Goal: Transaction & Acquisition: Purchase product/service

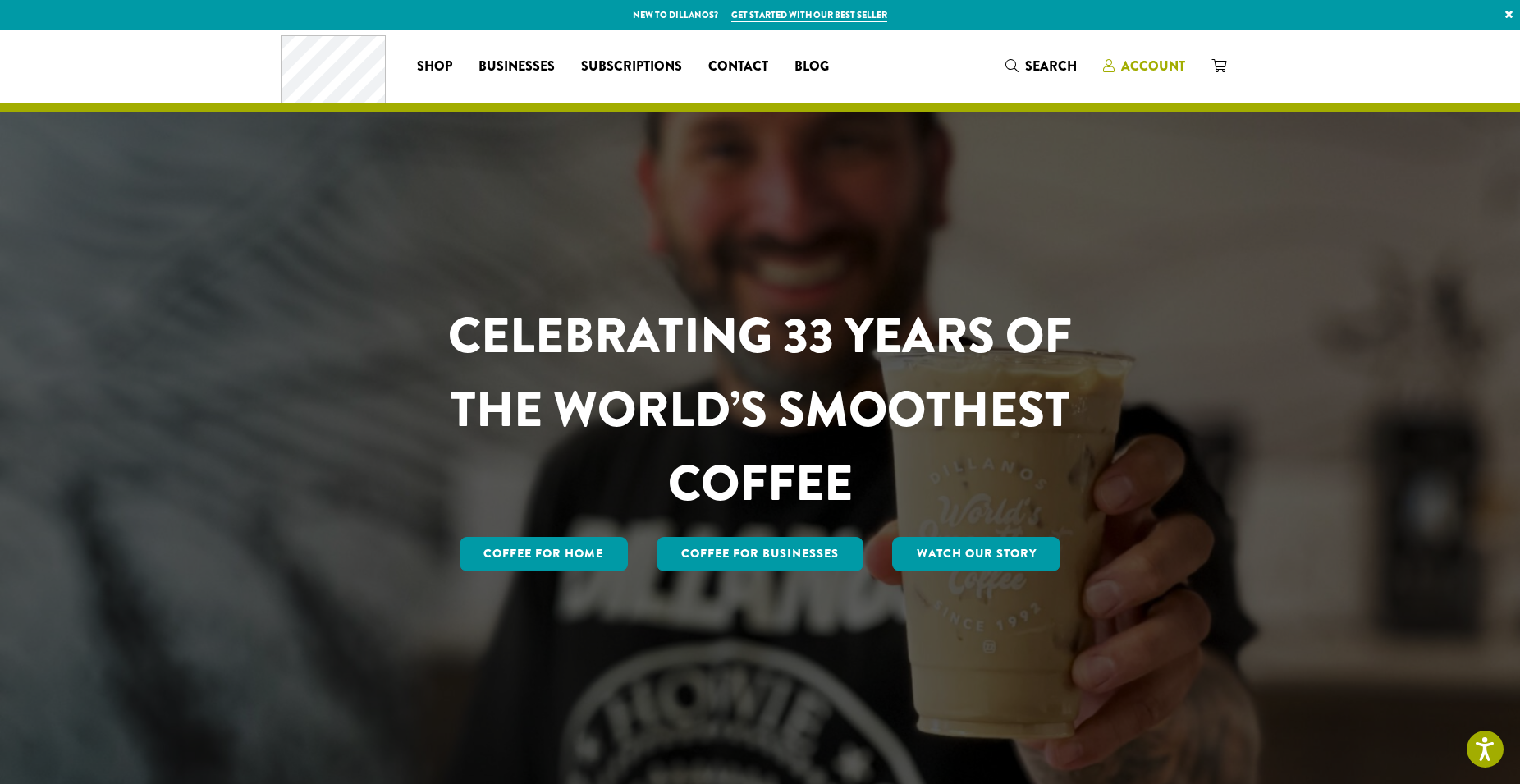
click at [1150, 65] on span "Account" at bounding box center [1153, 66] width 64 height 19
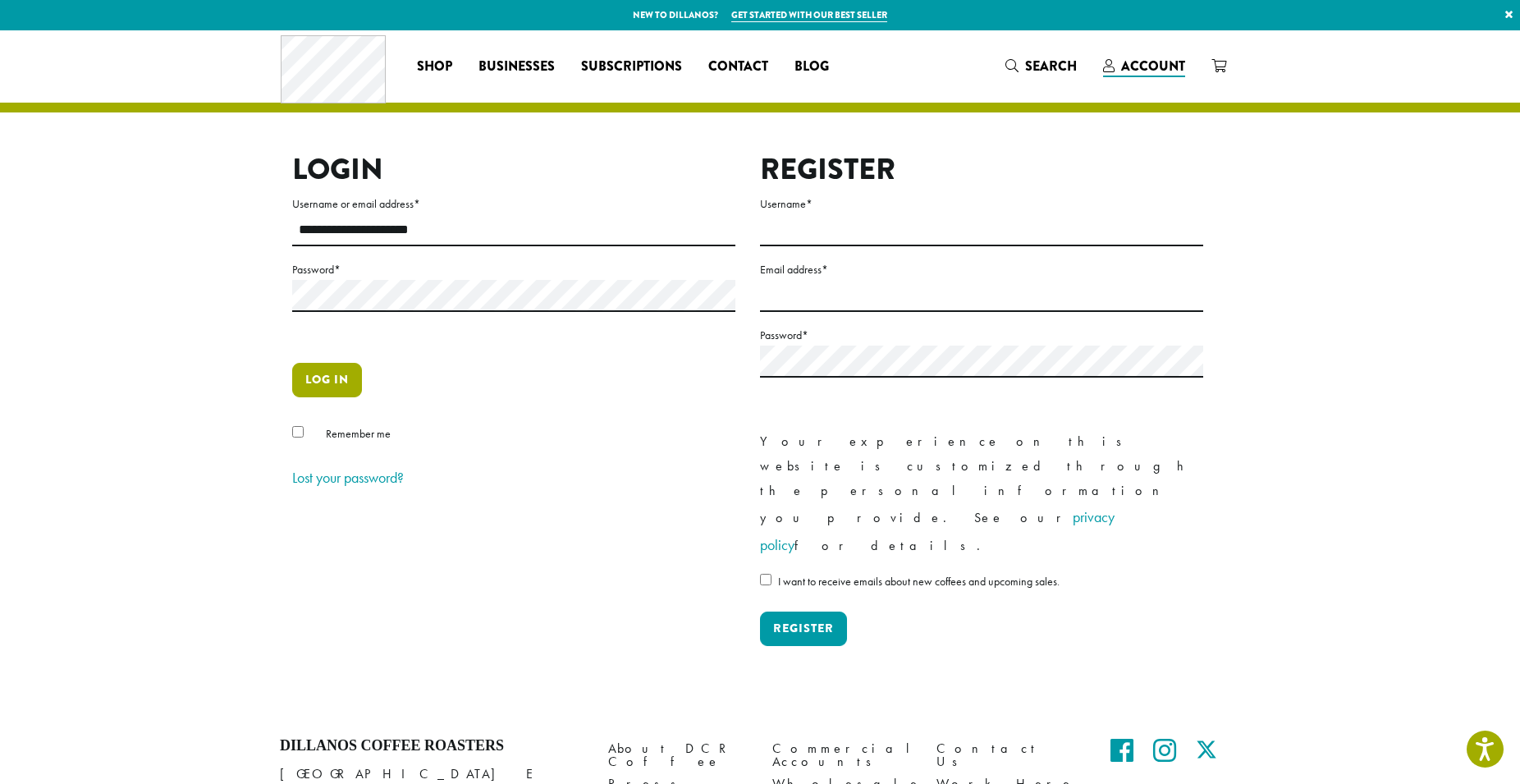
click at [316, 390] on button "Log in" at bounding box center [328, 379] width 70 height 34
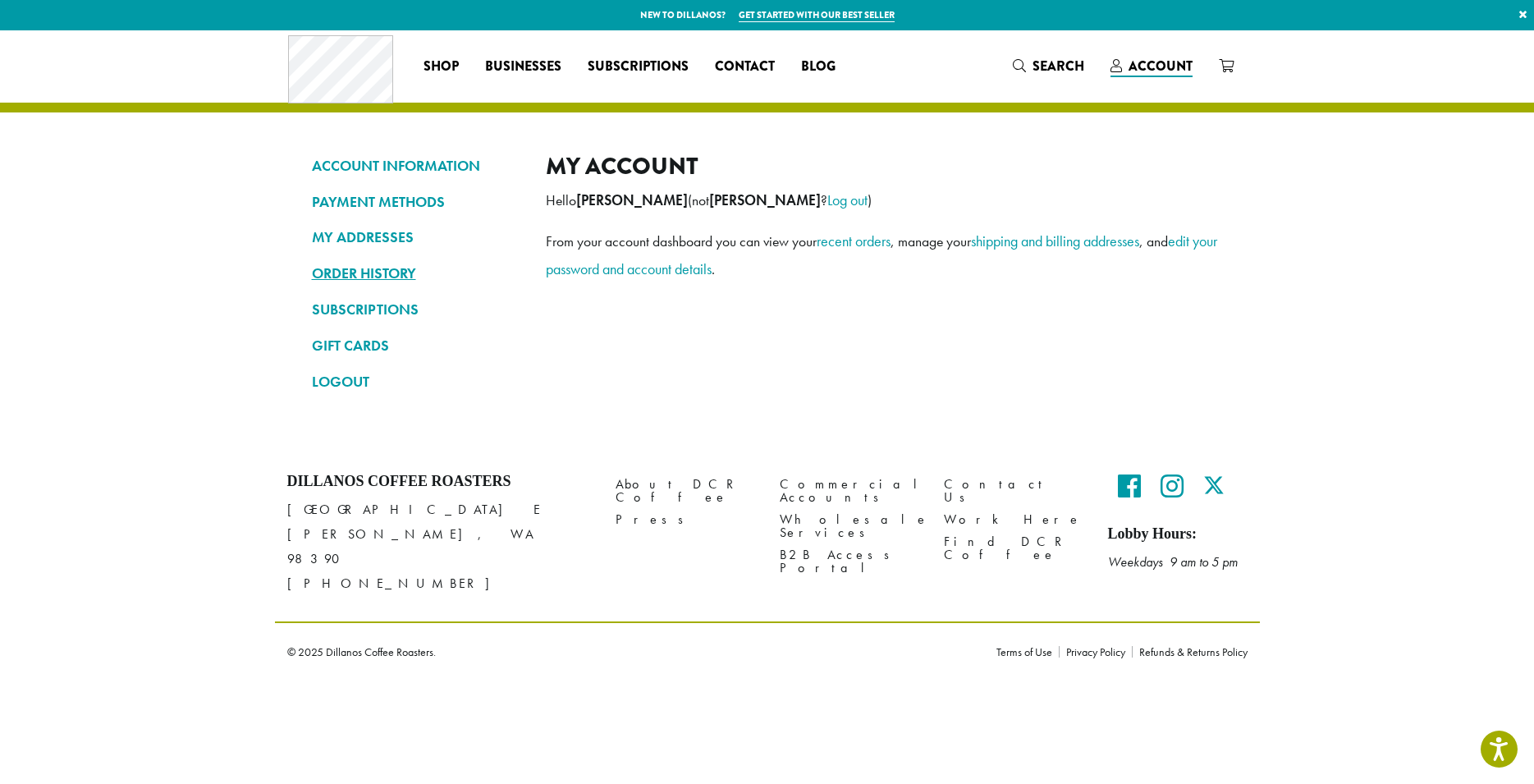
click at [390, 277] on link "ORDER HISTORY" at bounding box center [416, 272] width 209 height 27
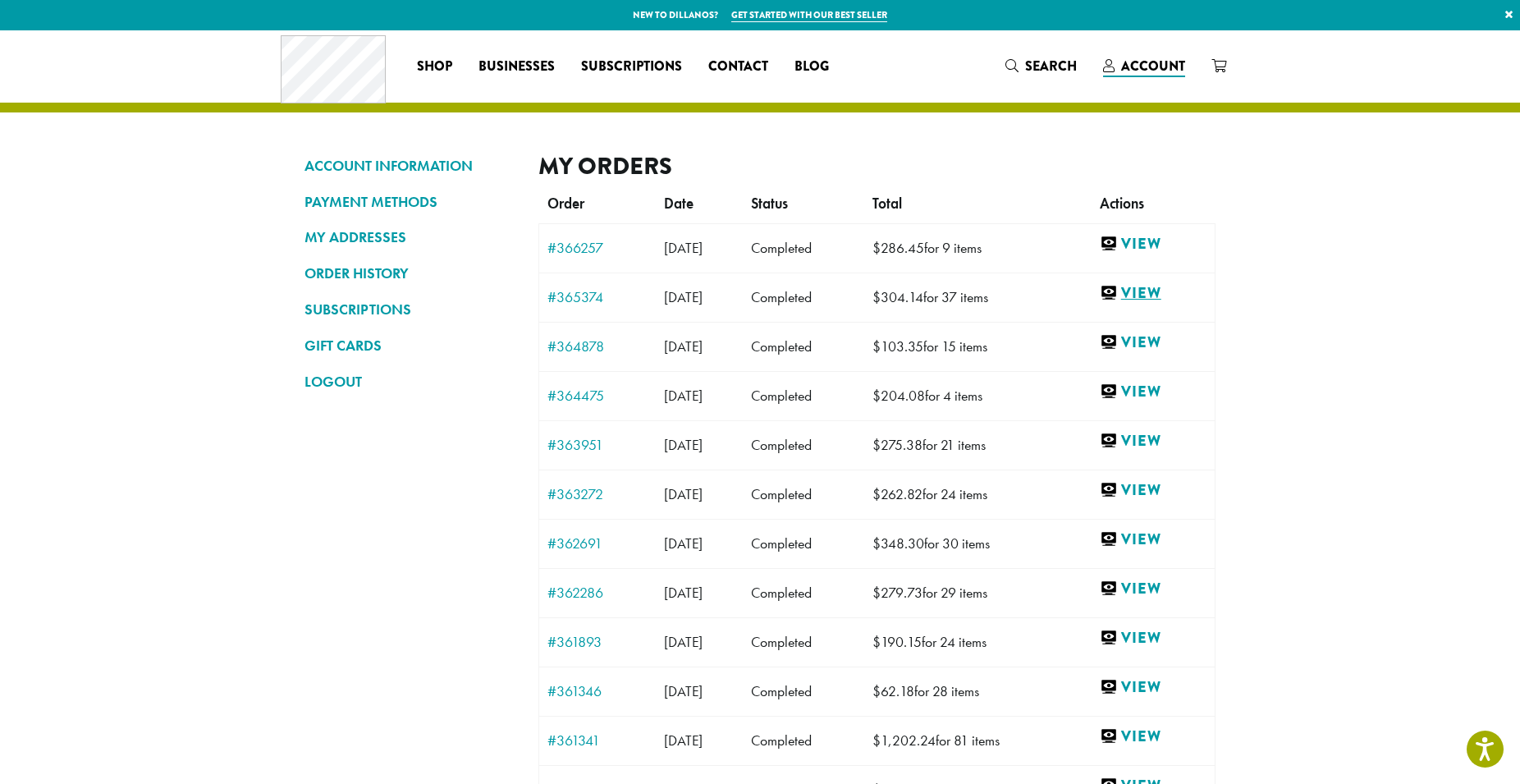
click at [1151, 294] on link "View" at bounding box center [1153, 293] width 107 height 21
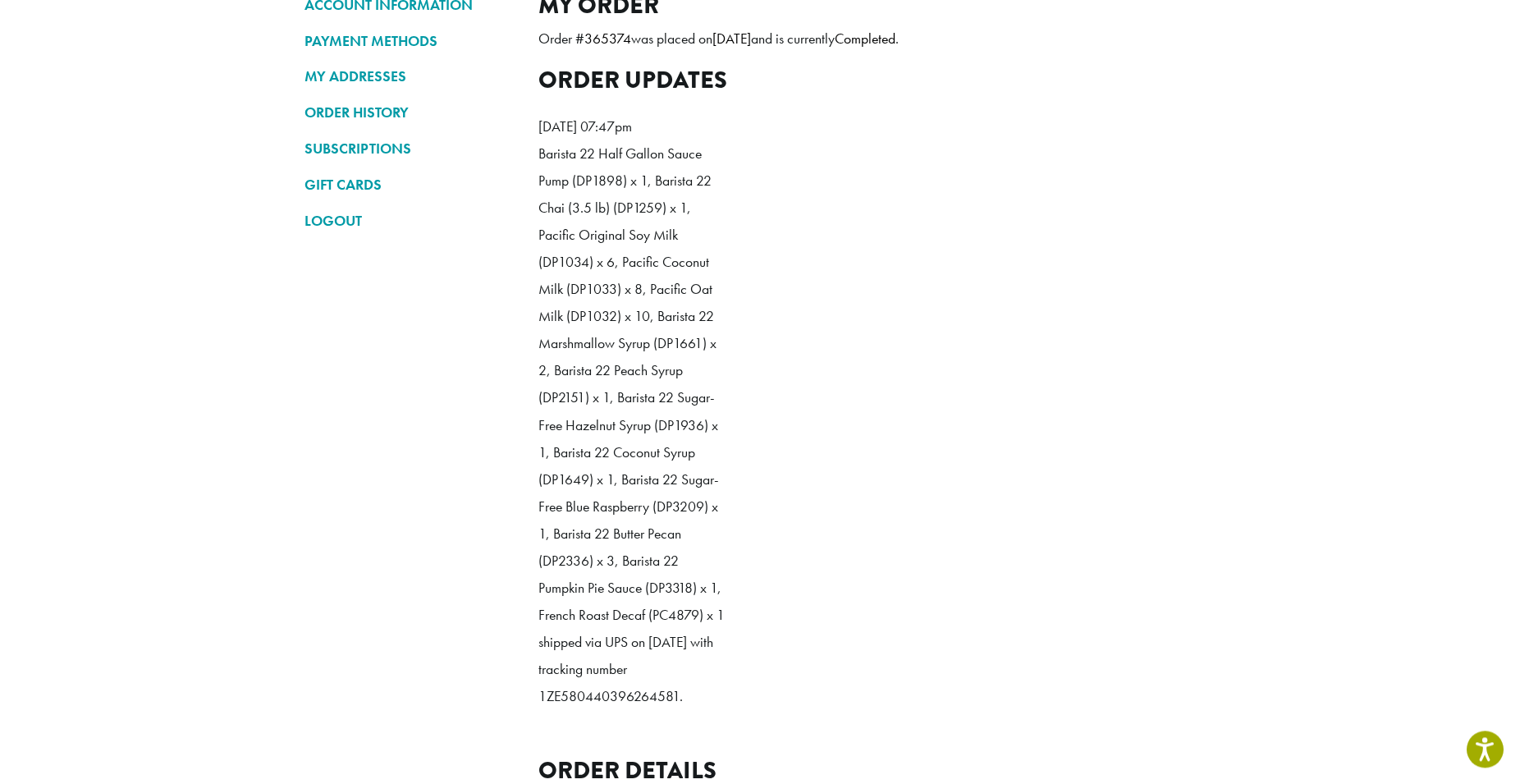
scroll to position [167, 0]
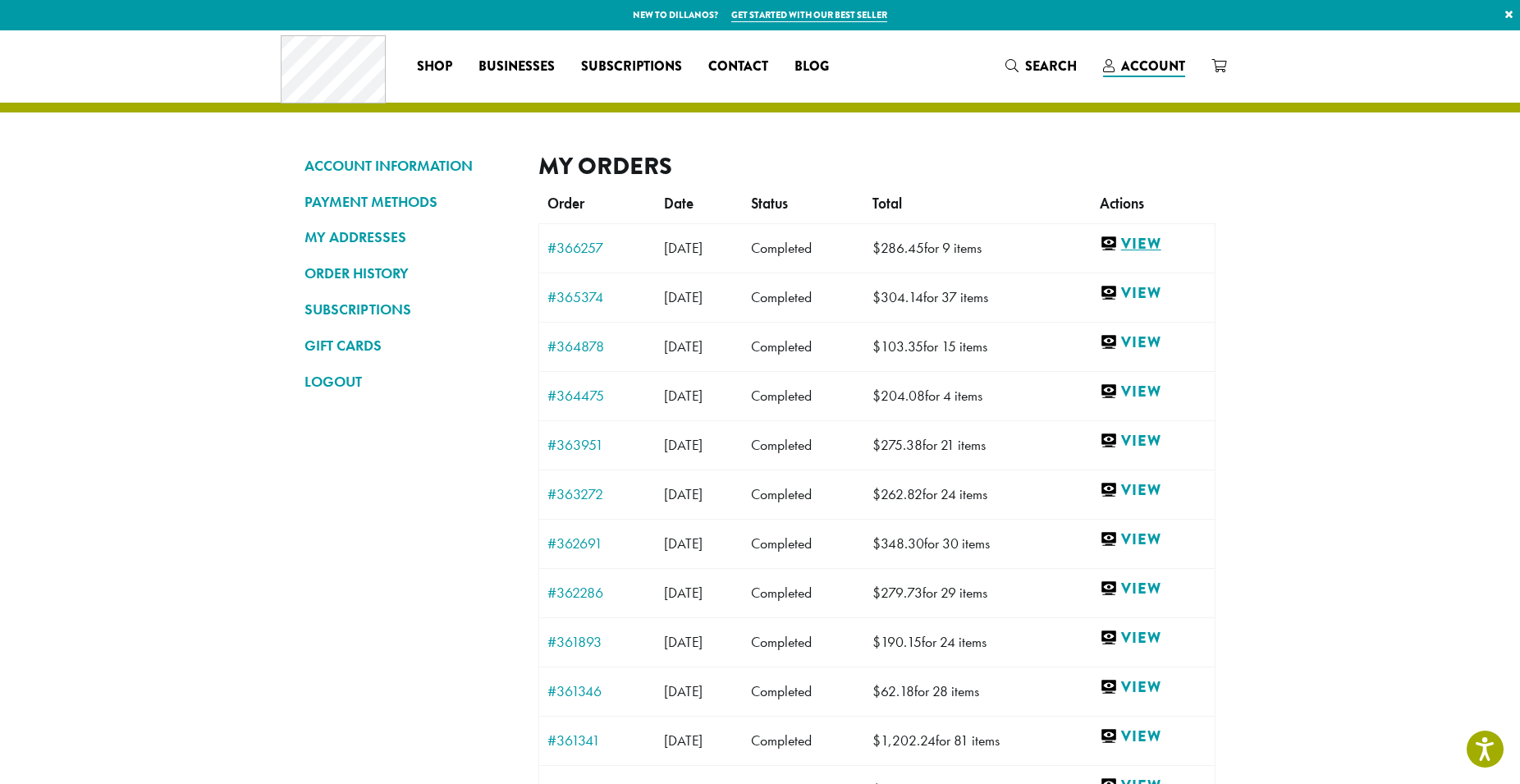
click at [1163, 245] on link "View" at bounding box center [1153, 244] width 107 height 21
click at [1155, 384] on link "View" at bounding box center [1153, 392] width 107 height 21
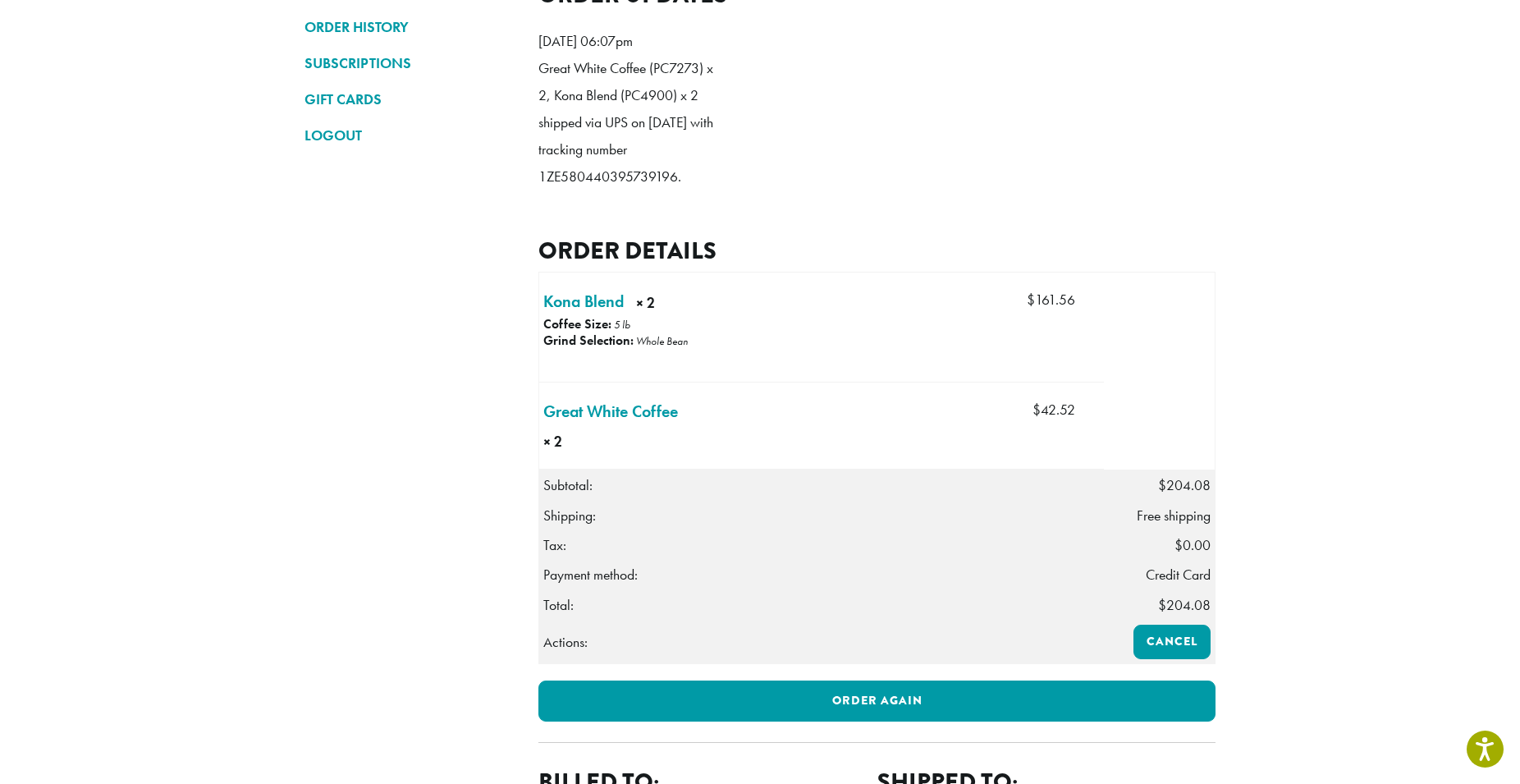
scroll to position [251, 0]
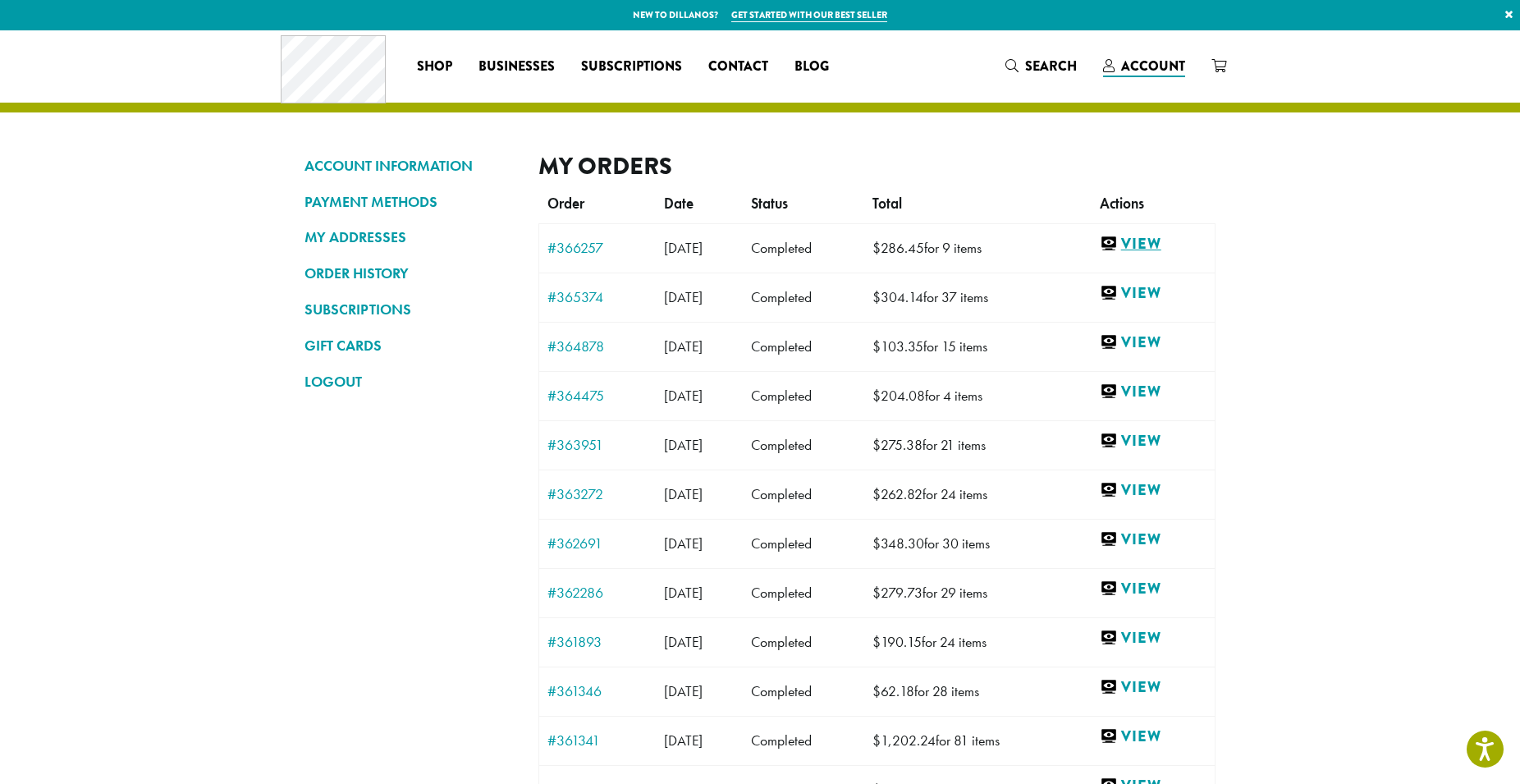
click at [1152, 243] on link "View" at bounding box center [1153, 244] width 107 height 21
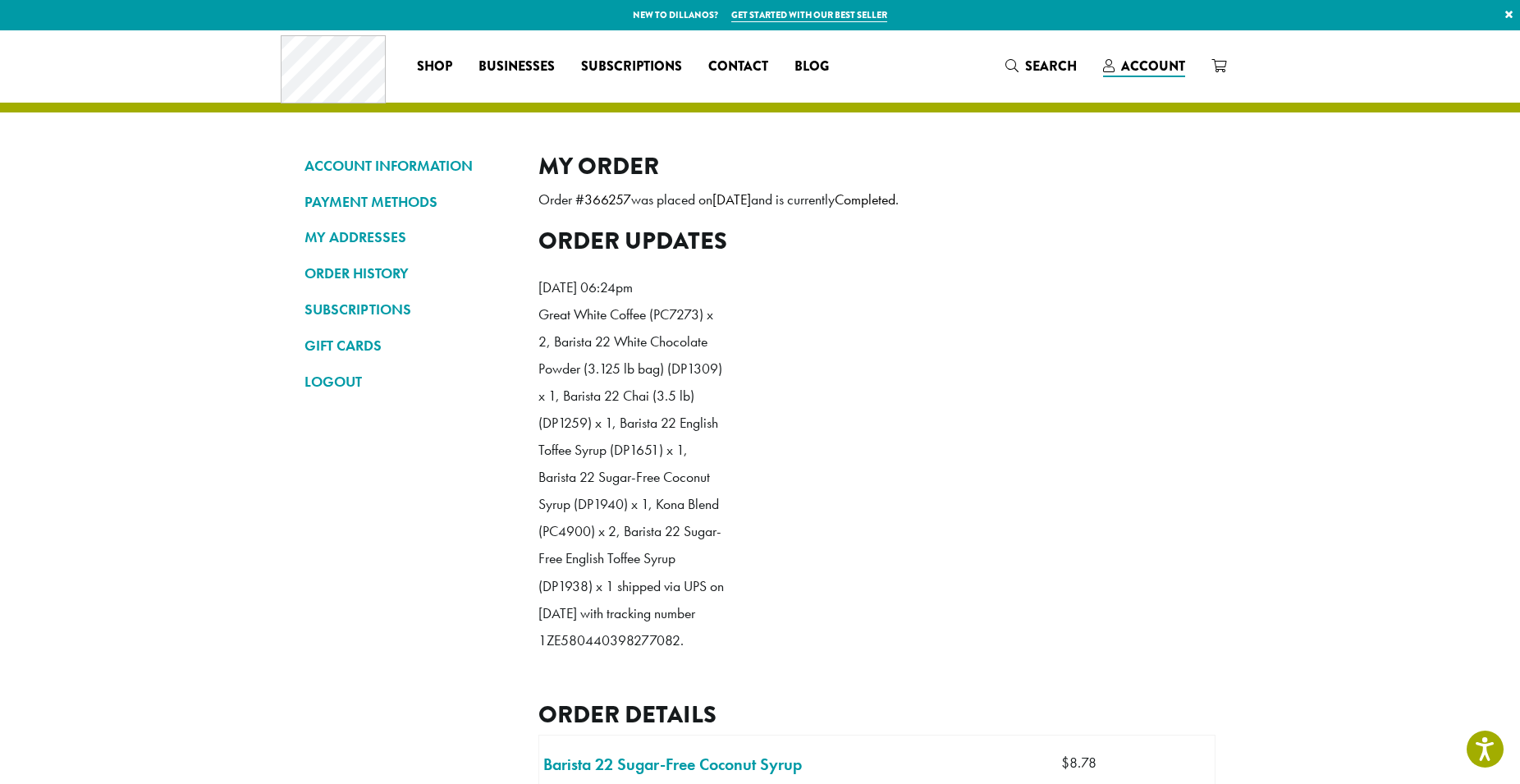
drag, startPoint x: 124, startPoint y: 288, endPoint x: 172, endPoint y: 544, distance: 260.5
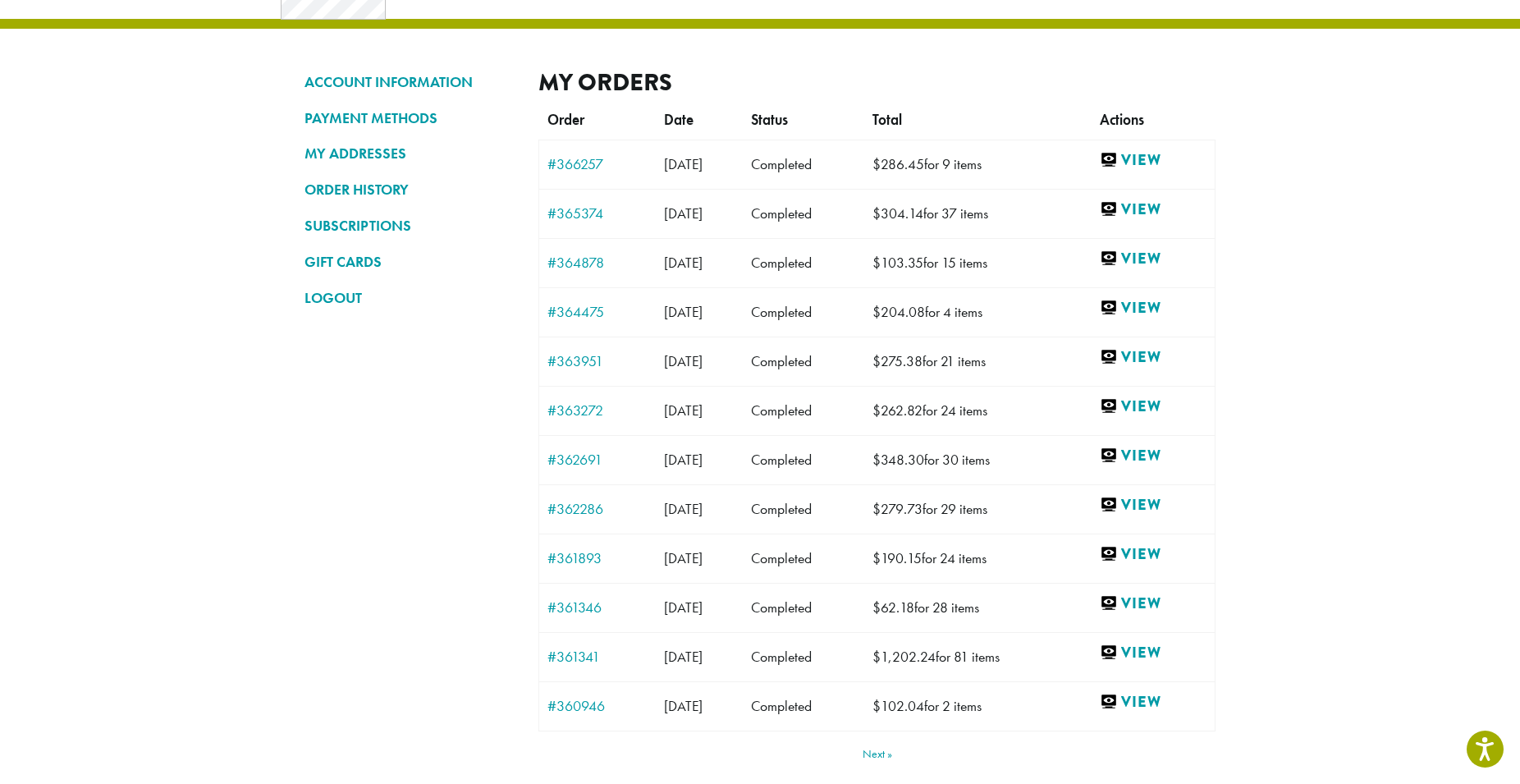
scroll to position [126, 0]
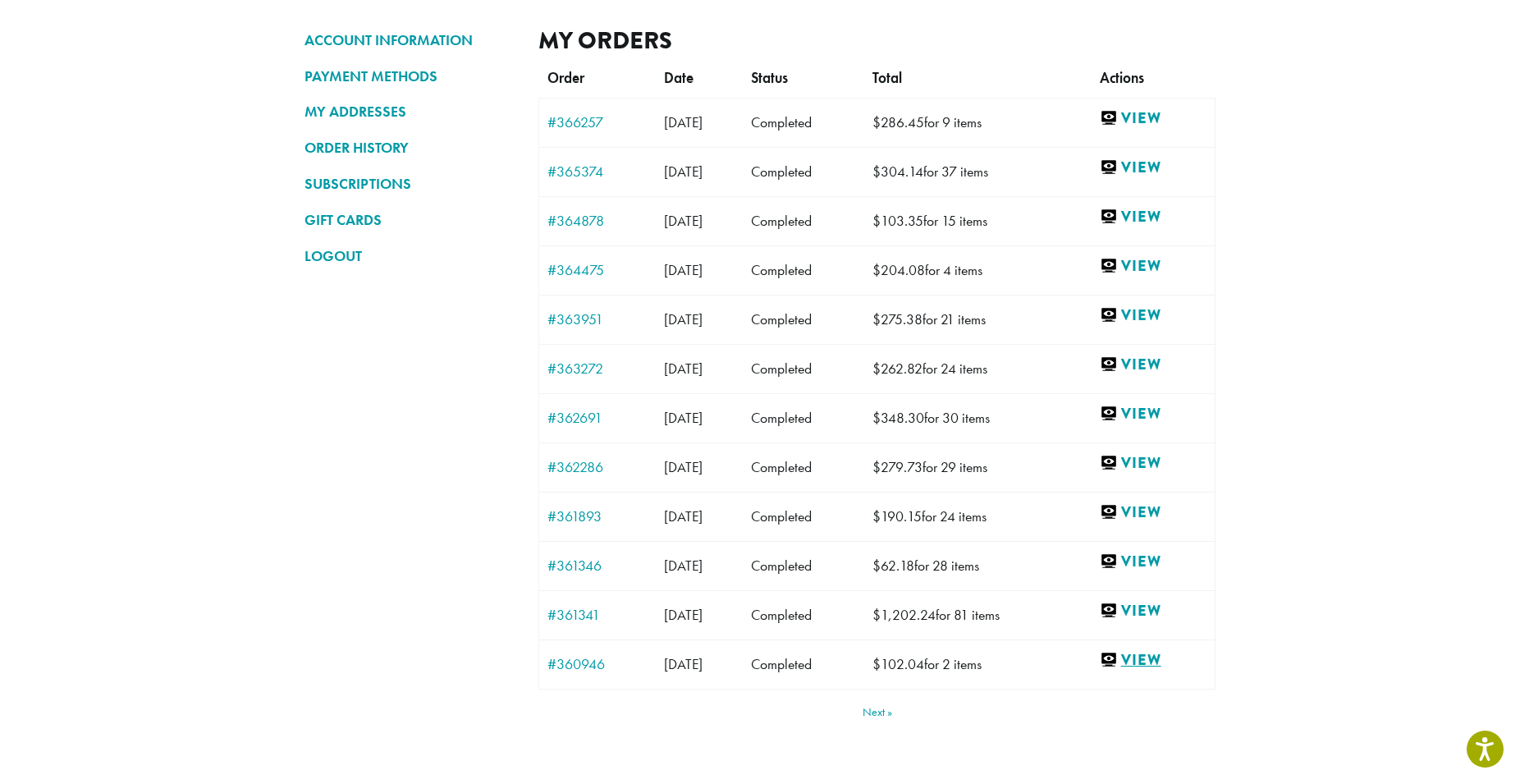
click at [1162, 661] on link "View" at bounding box center [1153, 660] width 107 height 21
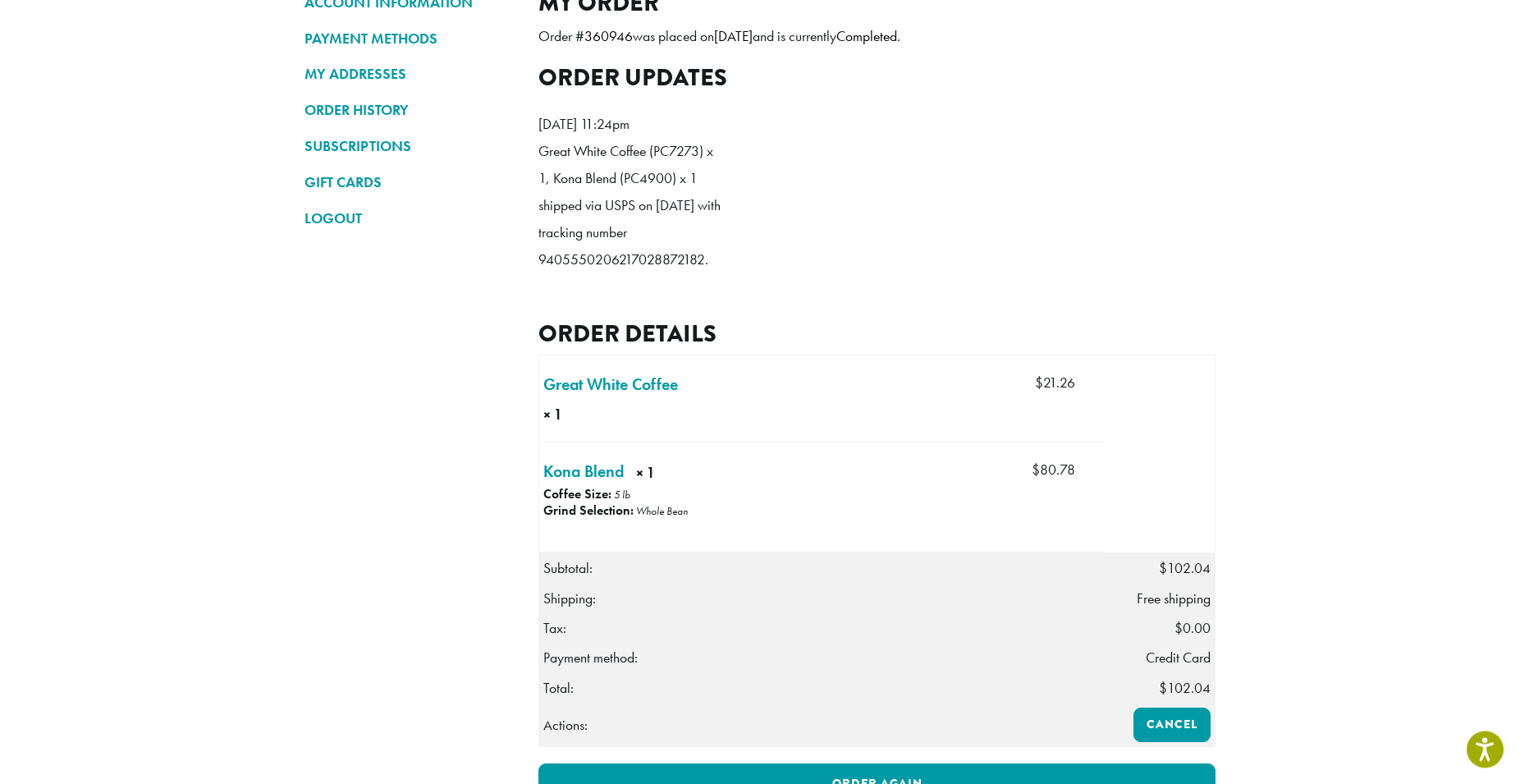
scroll to position [167, 0]
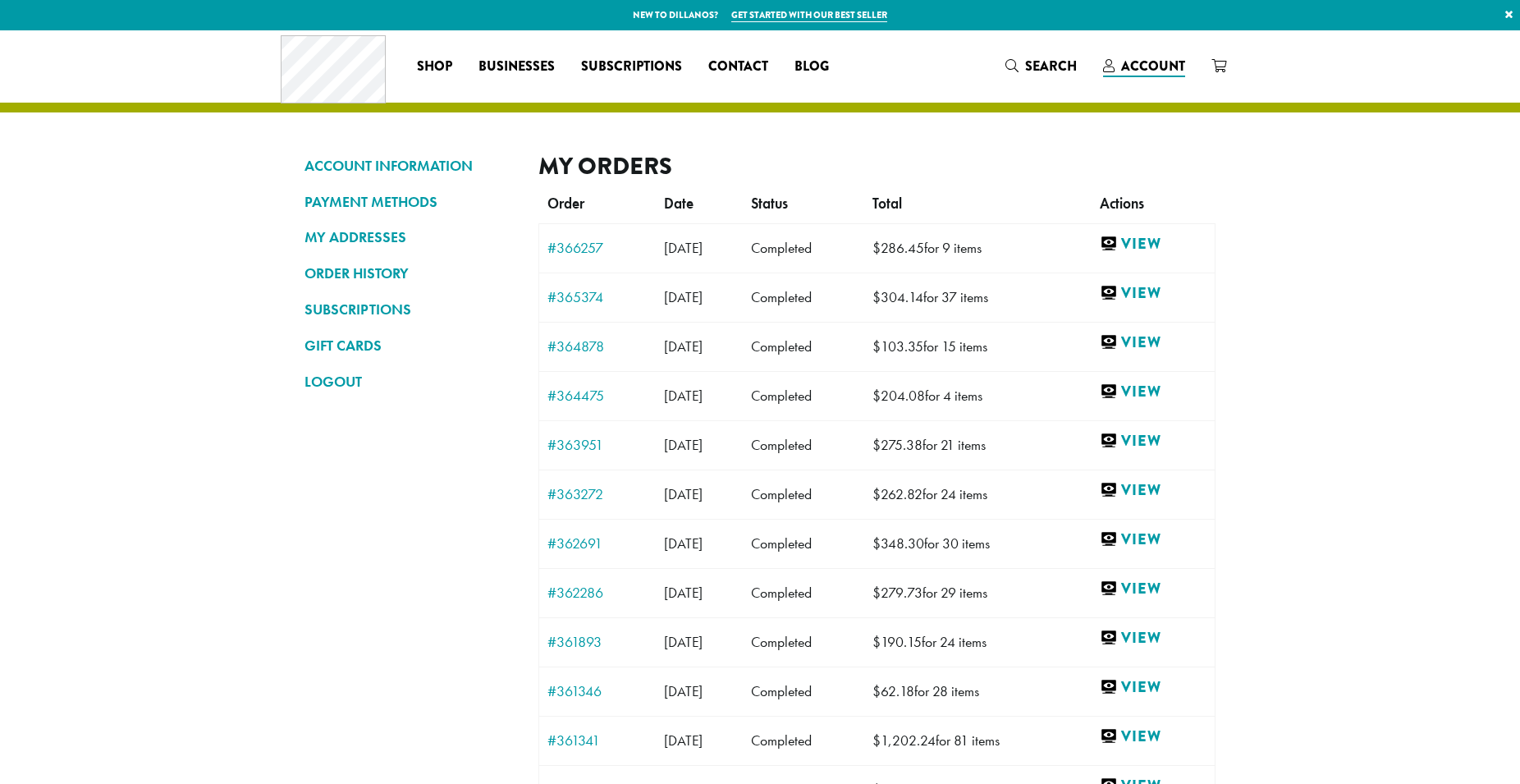
scroll to position [126, 0]
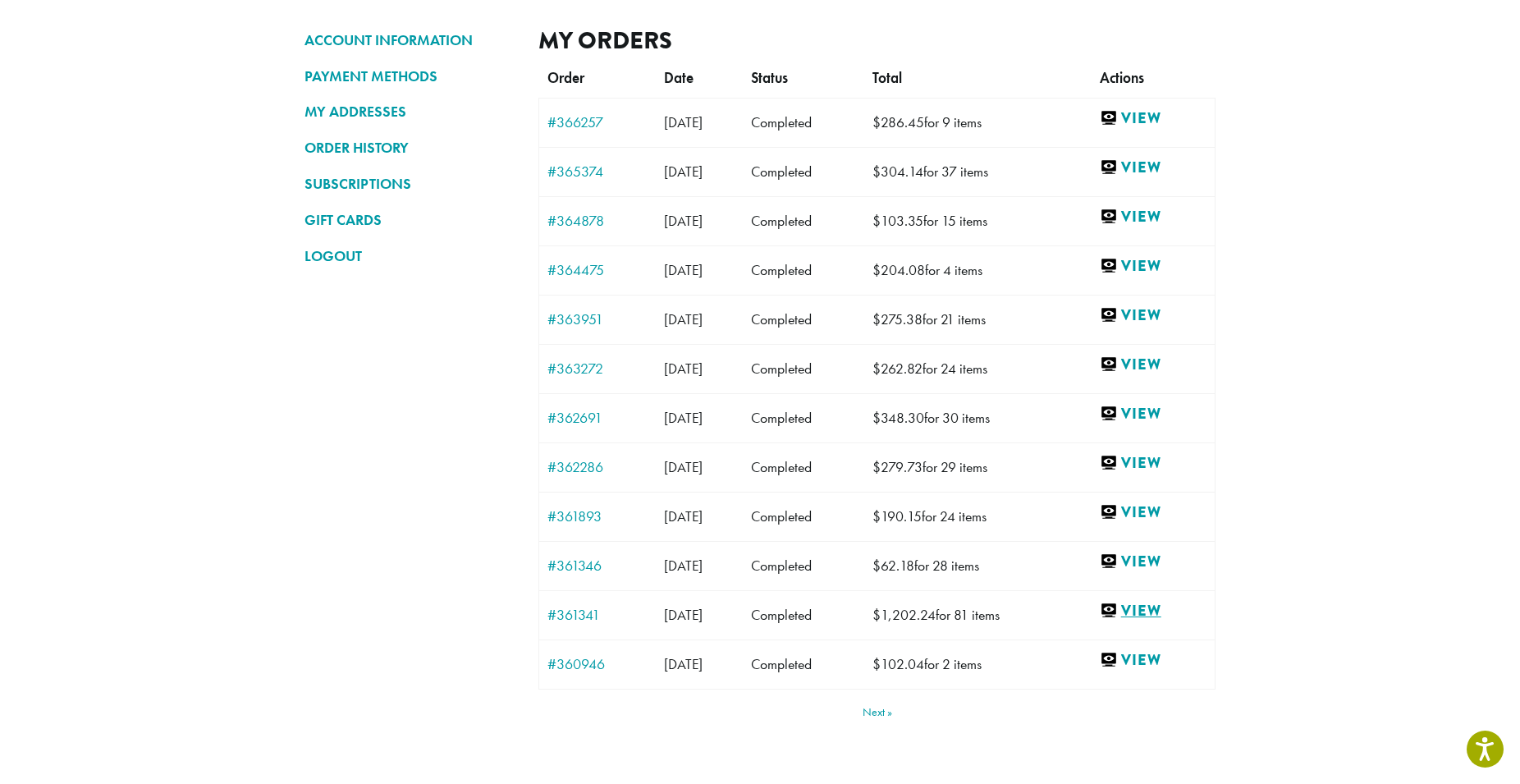
click at [1159, 613] on link "View" at bounding box center [1153, 611] width 107 height 21
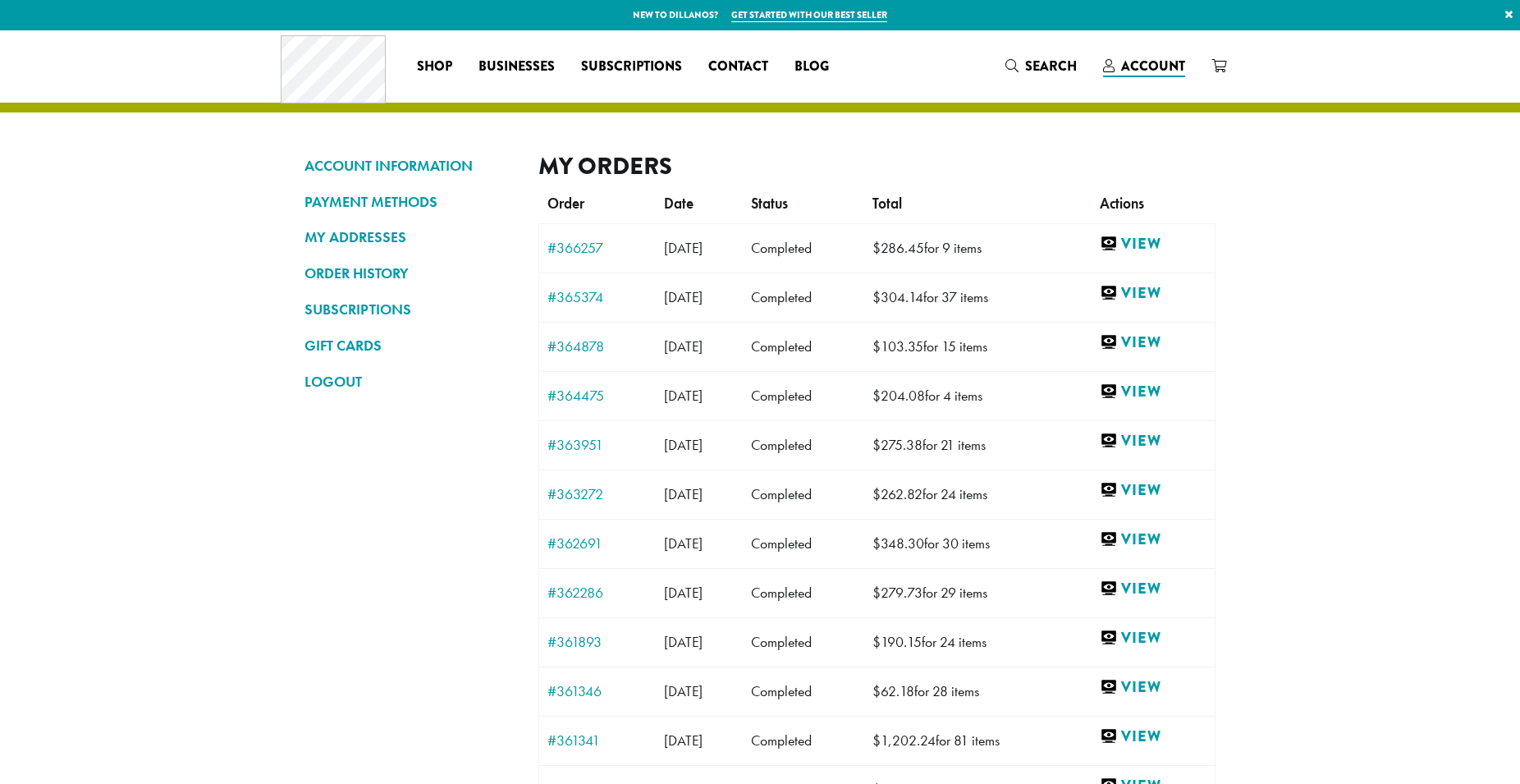
scroll to position [126, 0]
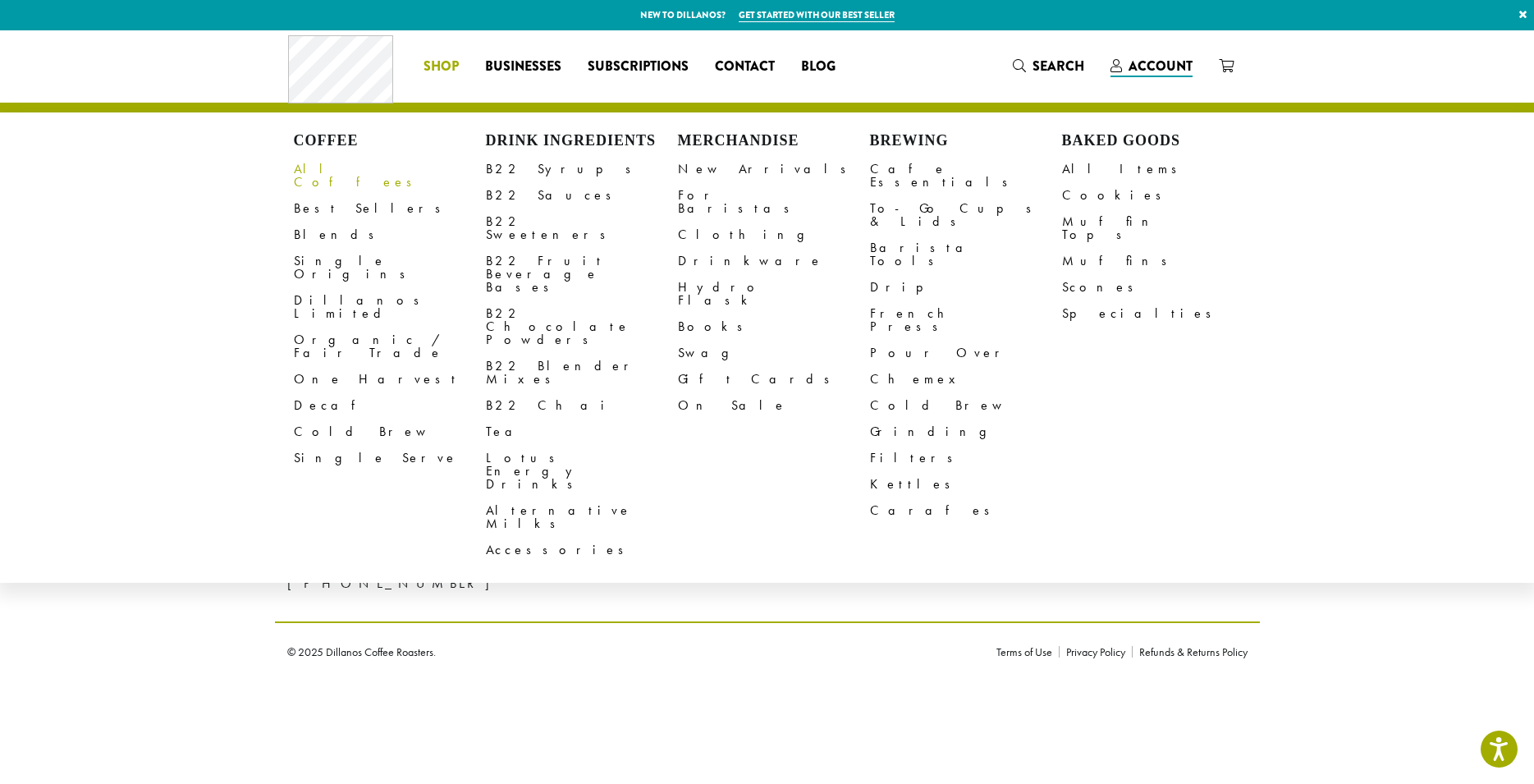
click at [332, 167] on link "All Coffees" at bounding box center [390, 175] width 192 height 39
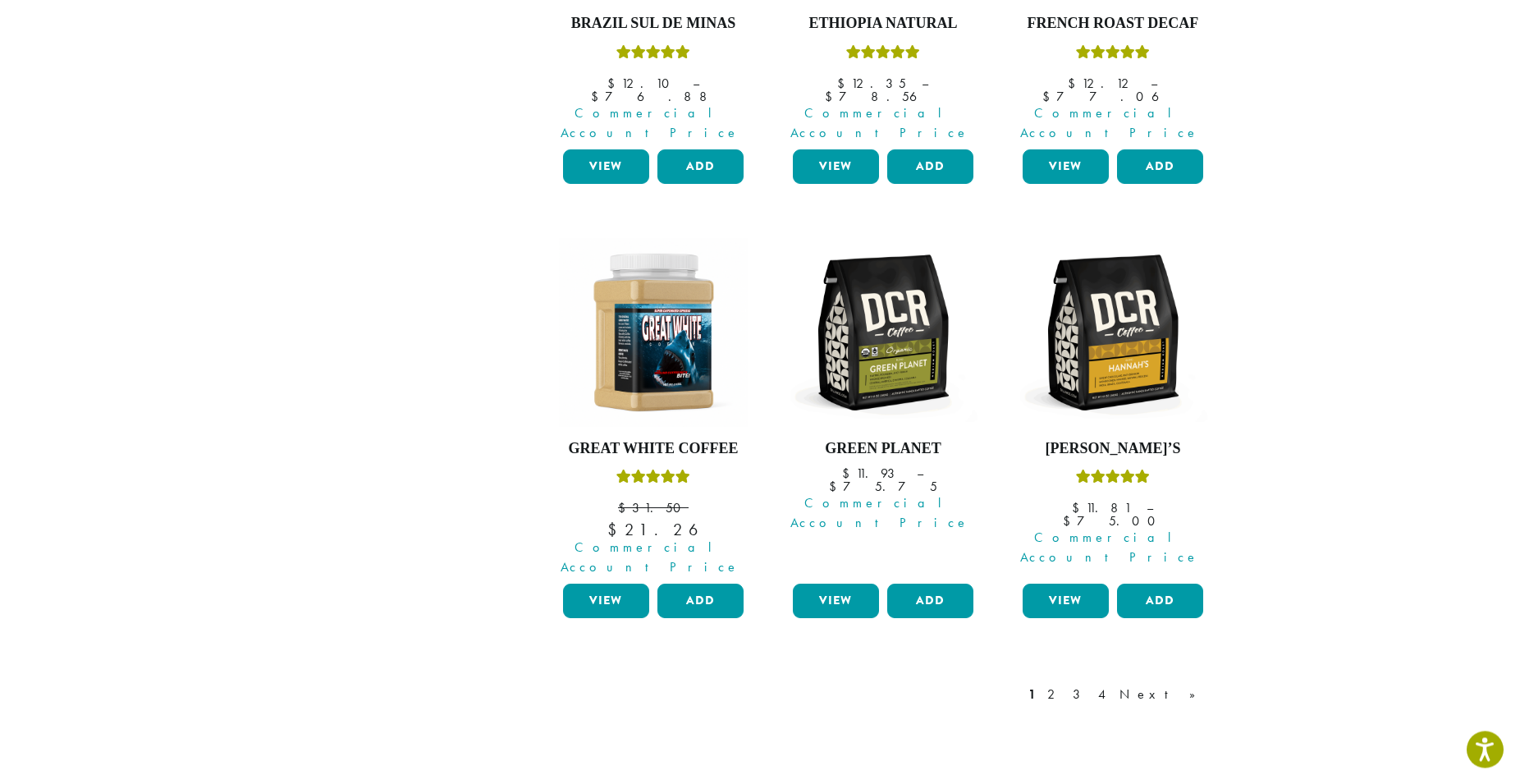
scroll to position [1311, 0]
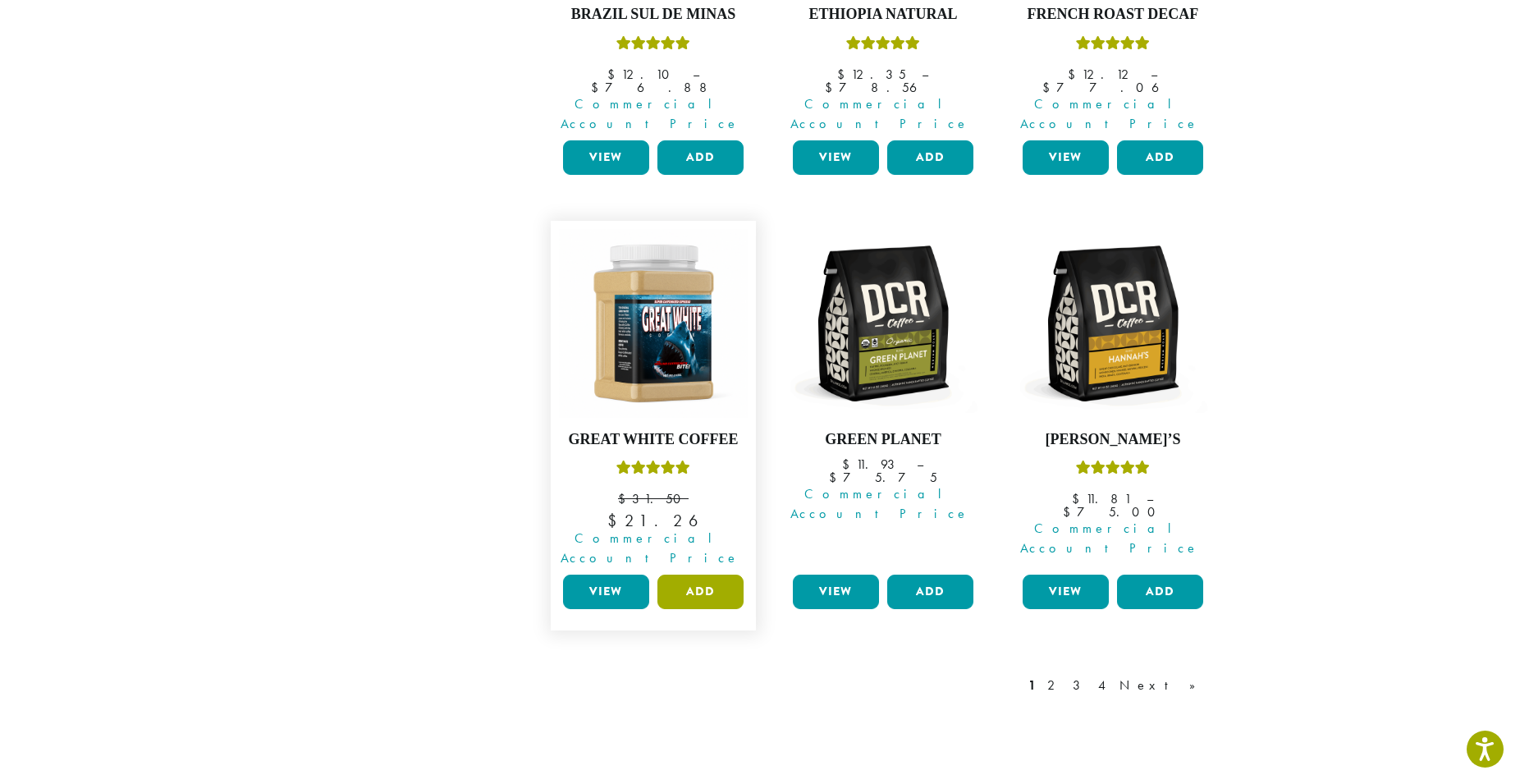
click at [700, 575] on button "Add" at bounding box center [700, 592] width 86 height 34
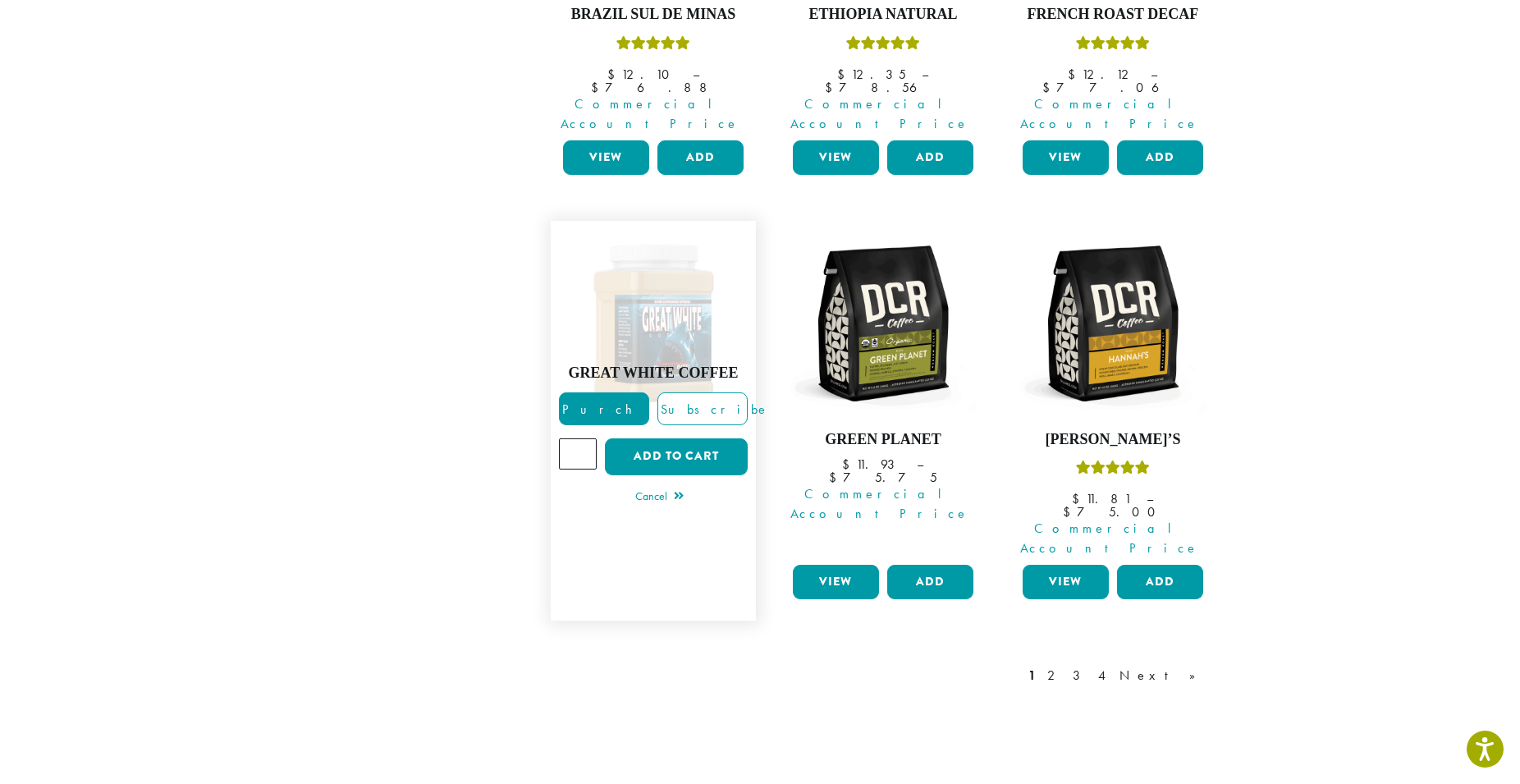
type input "*"
click at [583, 438] on input "*" at bounding box center [578, 453] width 38 height 31
click at [671, 438] on button "Add to cart" at bounding box center [676, 457] width 142 height 37
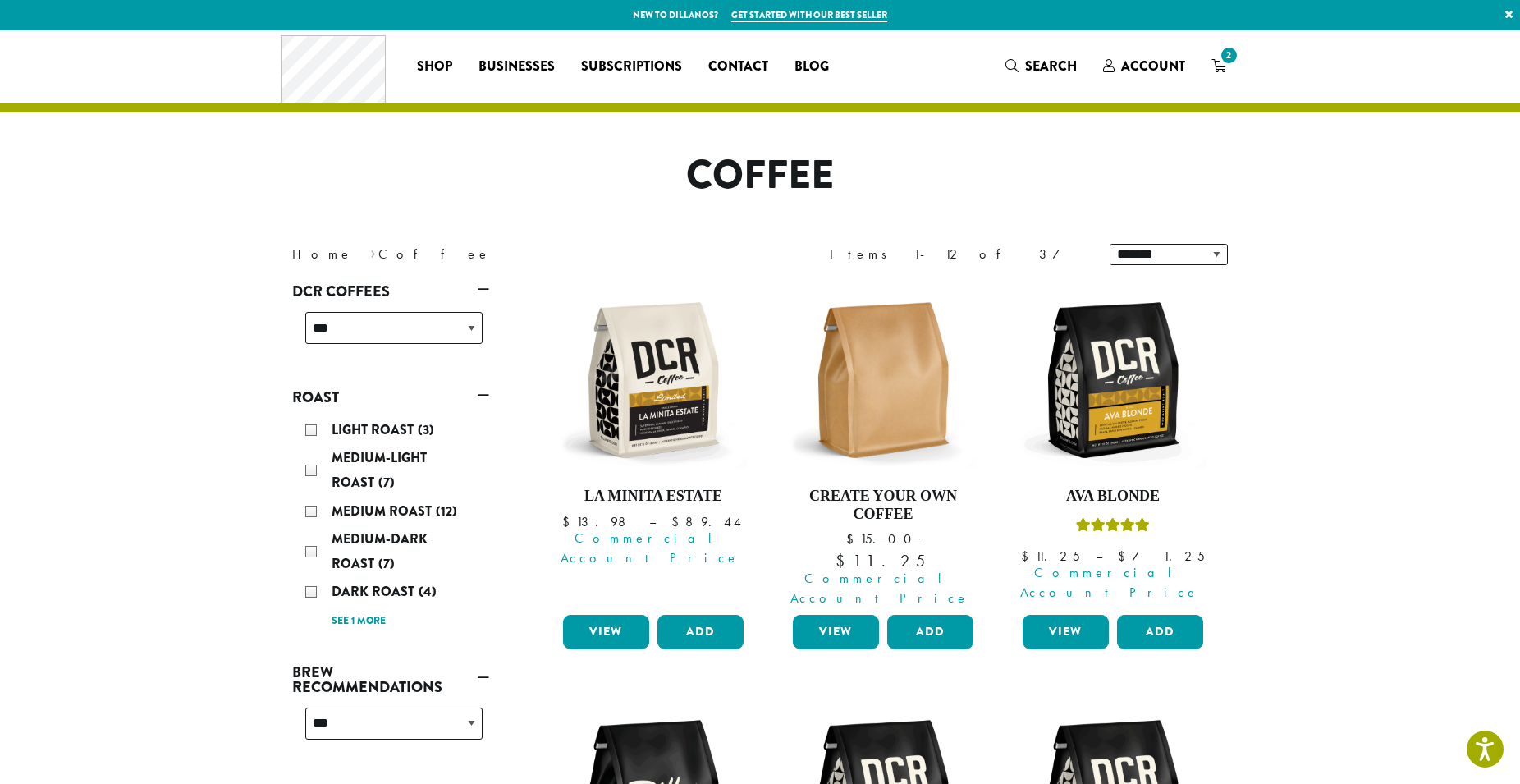
drag, startPoint x: 1386, startPoint y: 631, endPoint x: 1382, endPoint y: 643, distance: 12.6
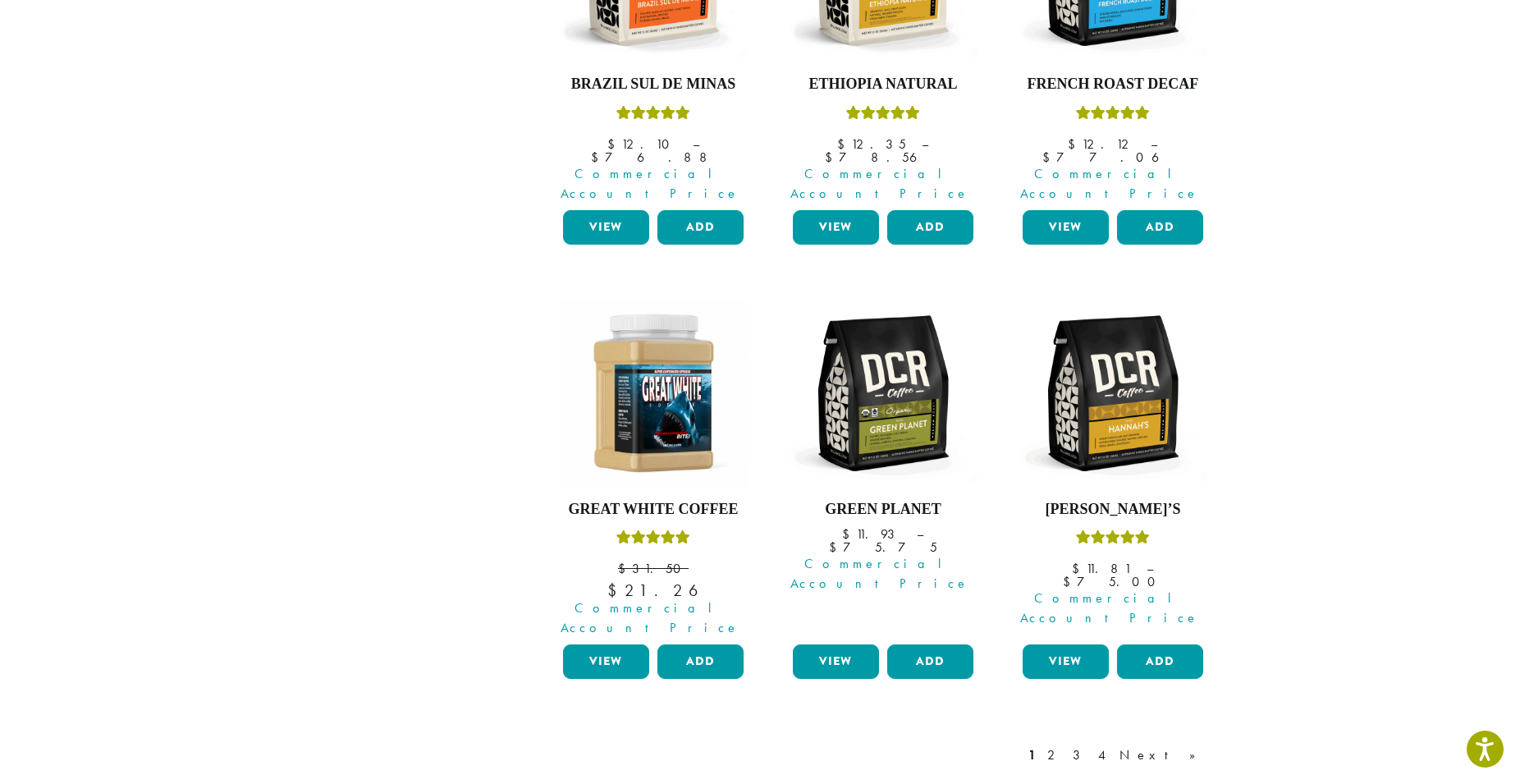
scroll to position [1284, 0]
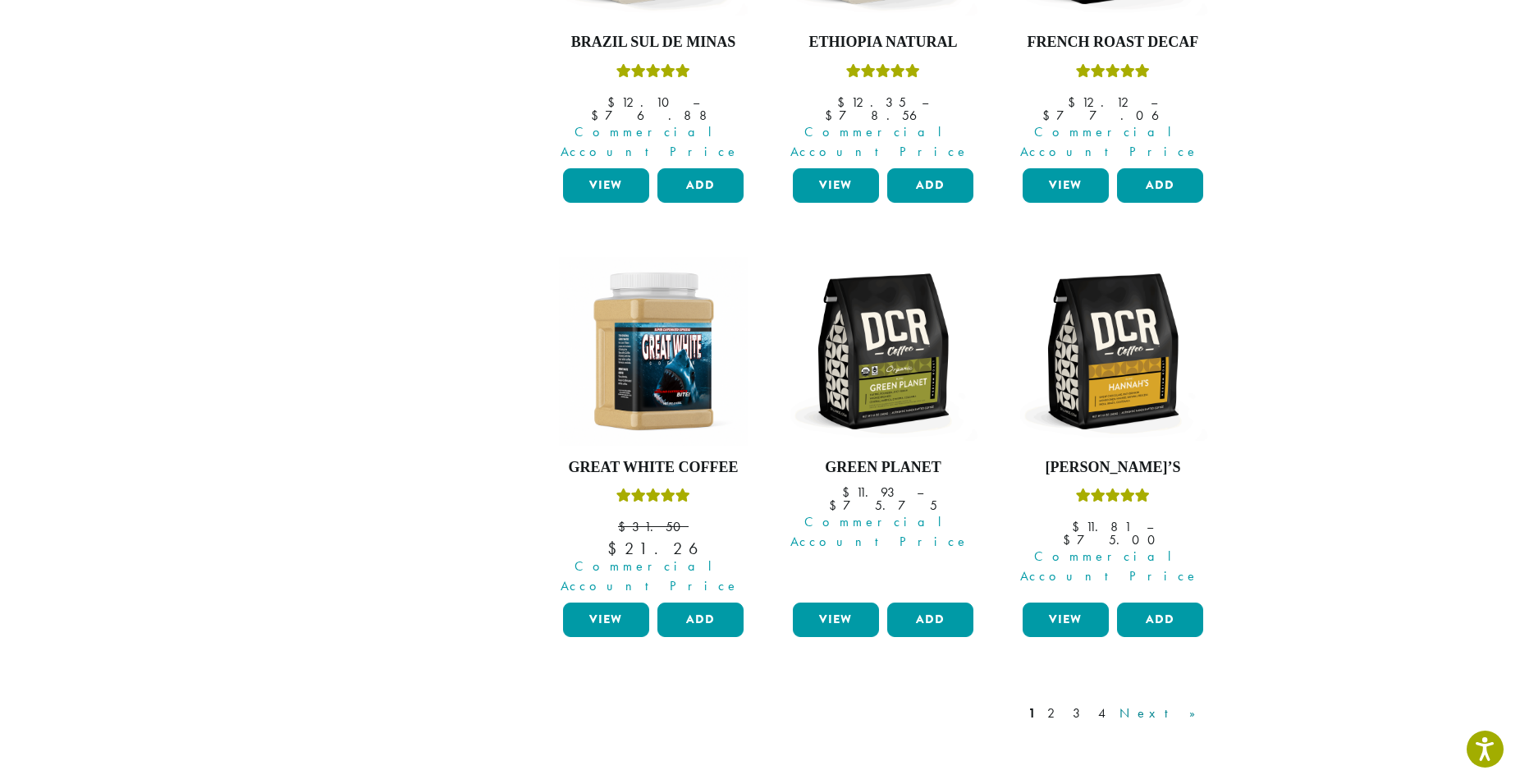
click at [1188, 703] on link "Next »" at bounding box center [1163, 713] width 94 height 20
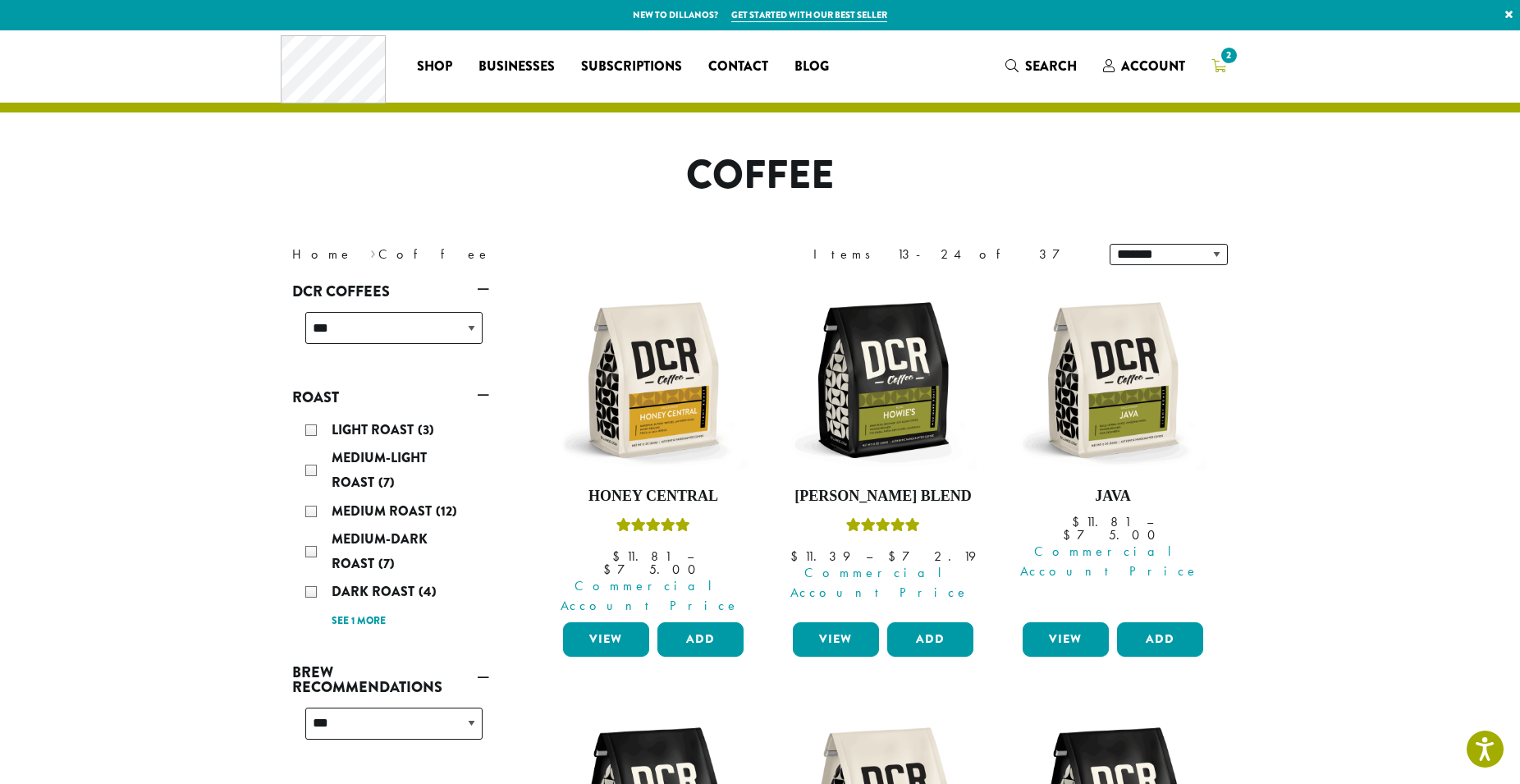
click at [1219, 67] on icon "2" at bounding box center [1219, 66] width 15 height 13
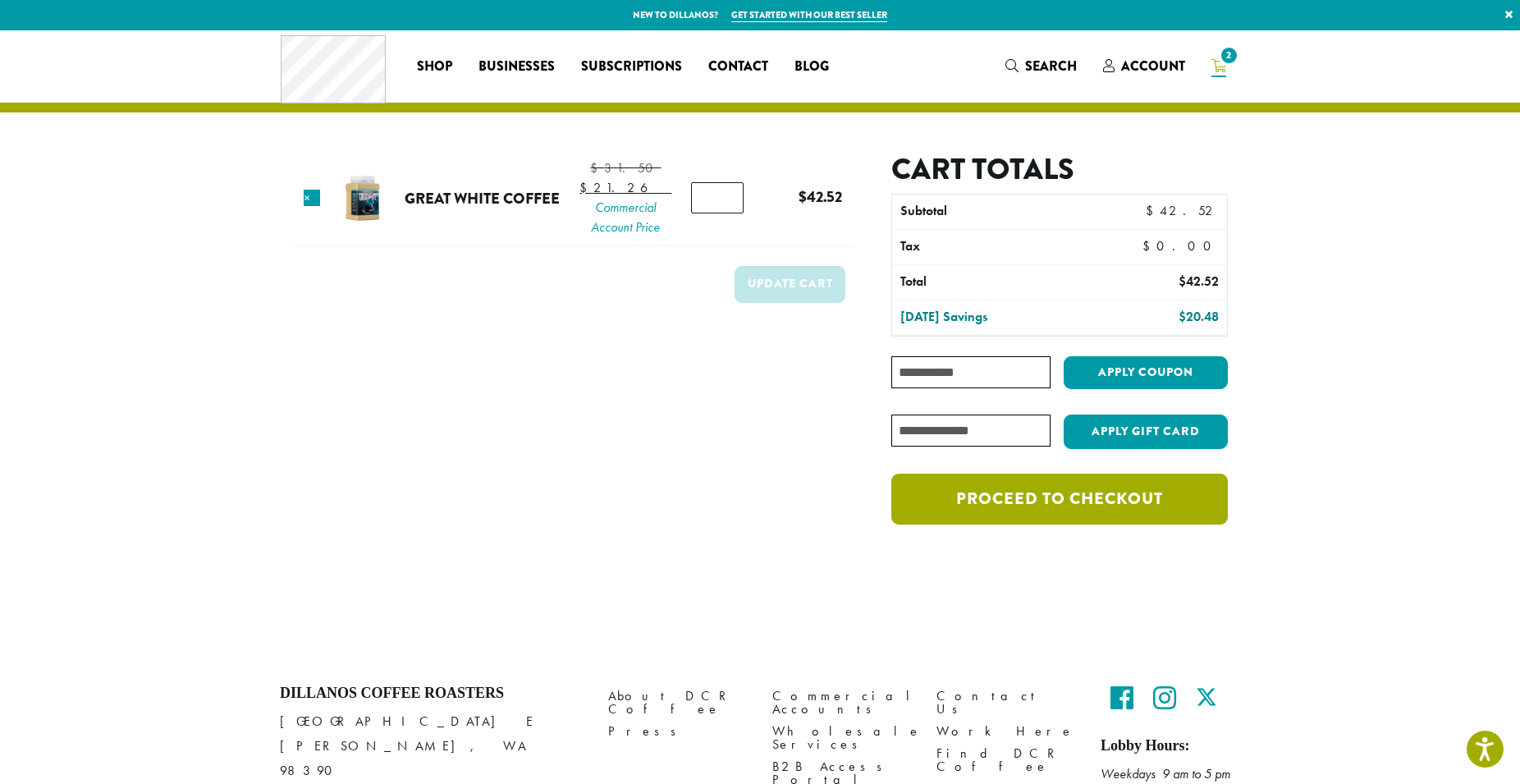
click at [1039, 485] on link "Proceed to checkout" at bounding box center [1060, 498] width 337 height 51
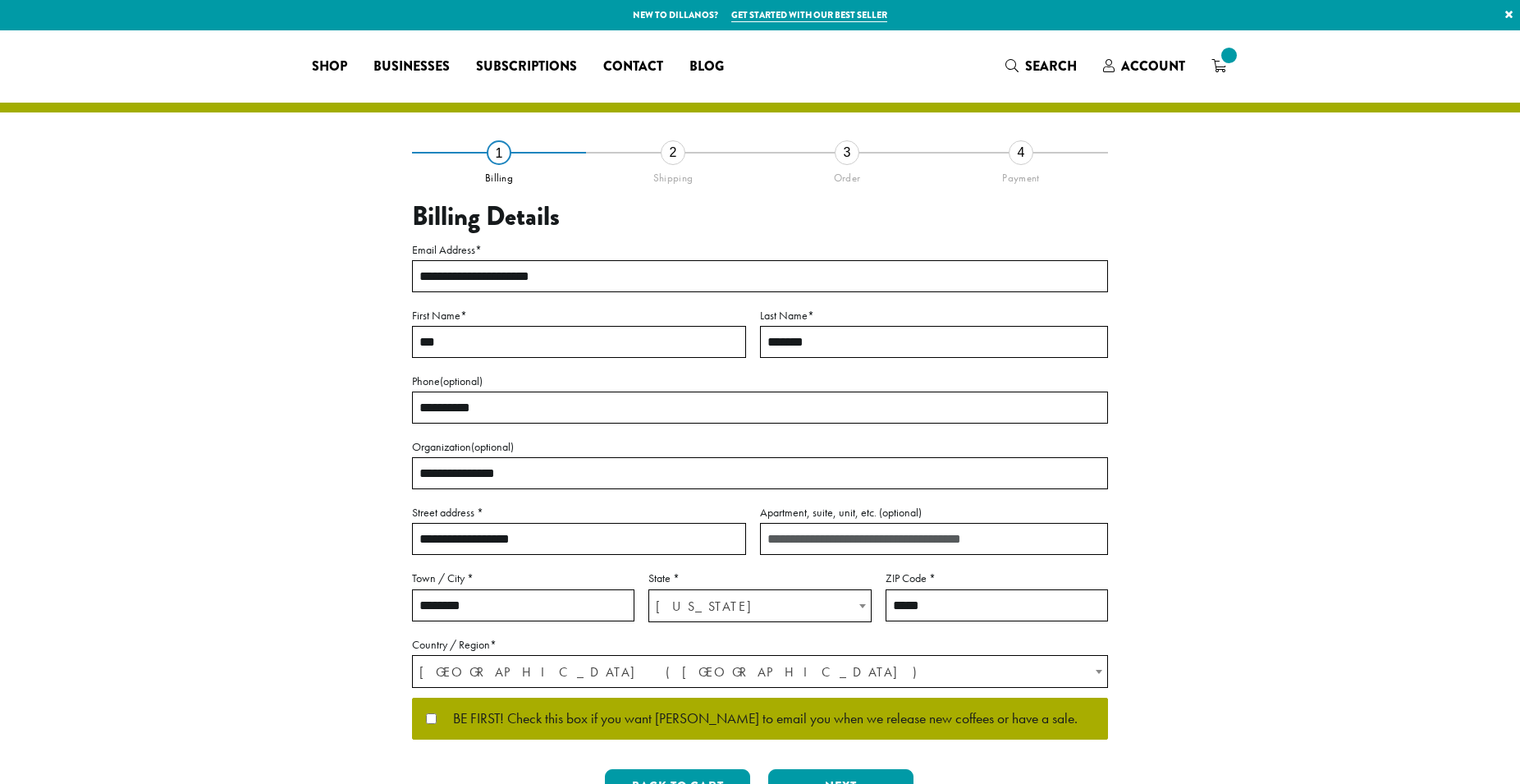
select select "**"
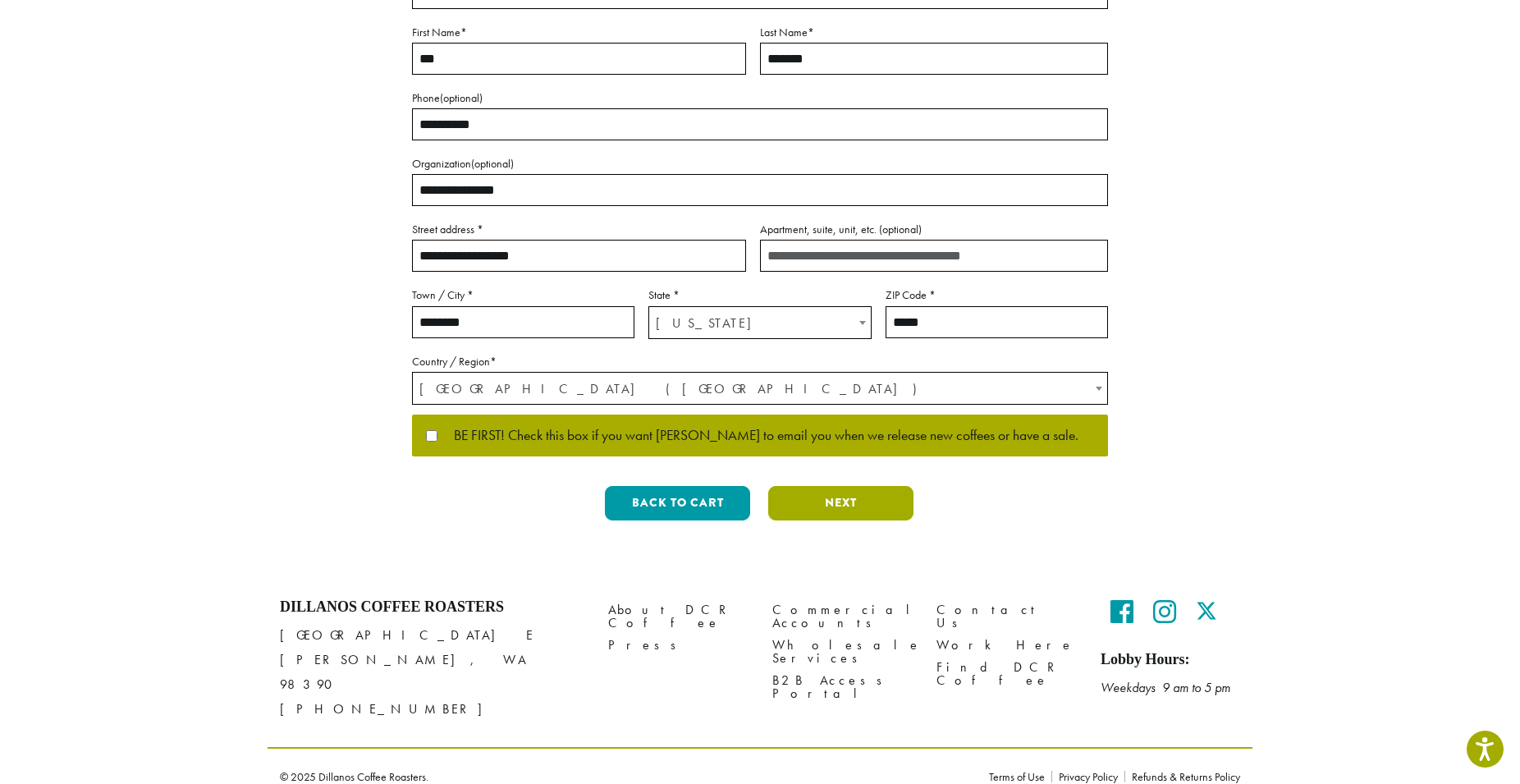
click at [839, 512] on button "Next" at bounding box center [841, 502] width 145 height 34
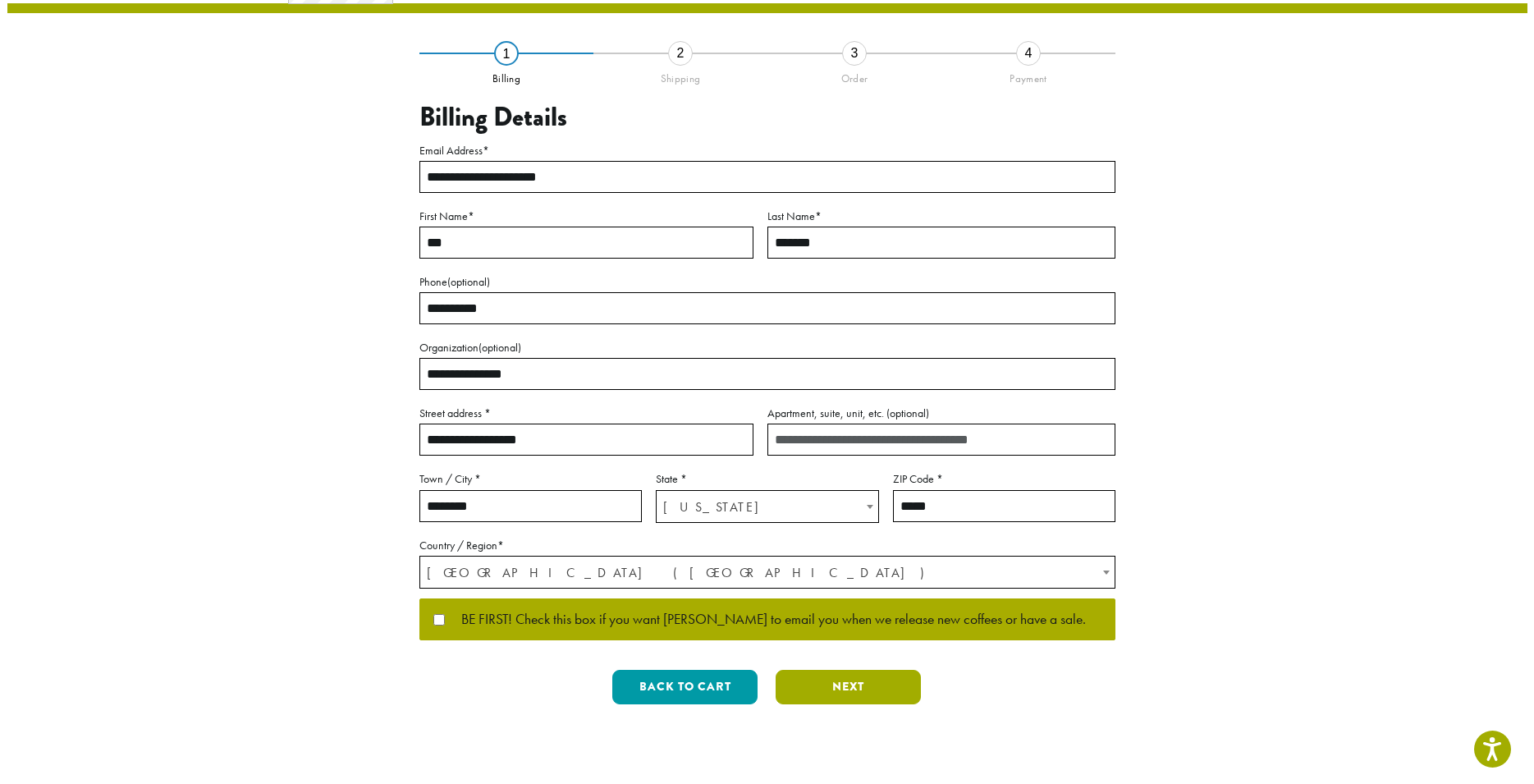
scroll to position [0, 0]
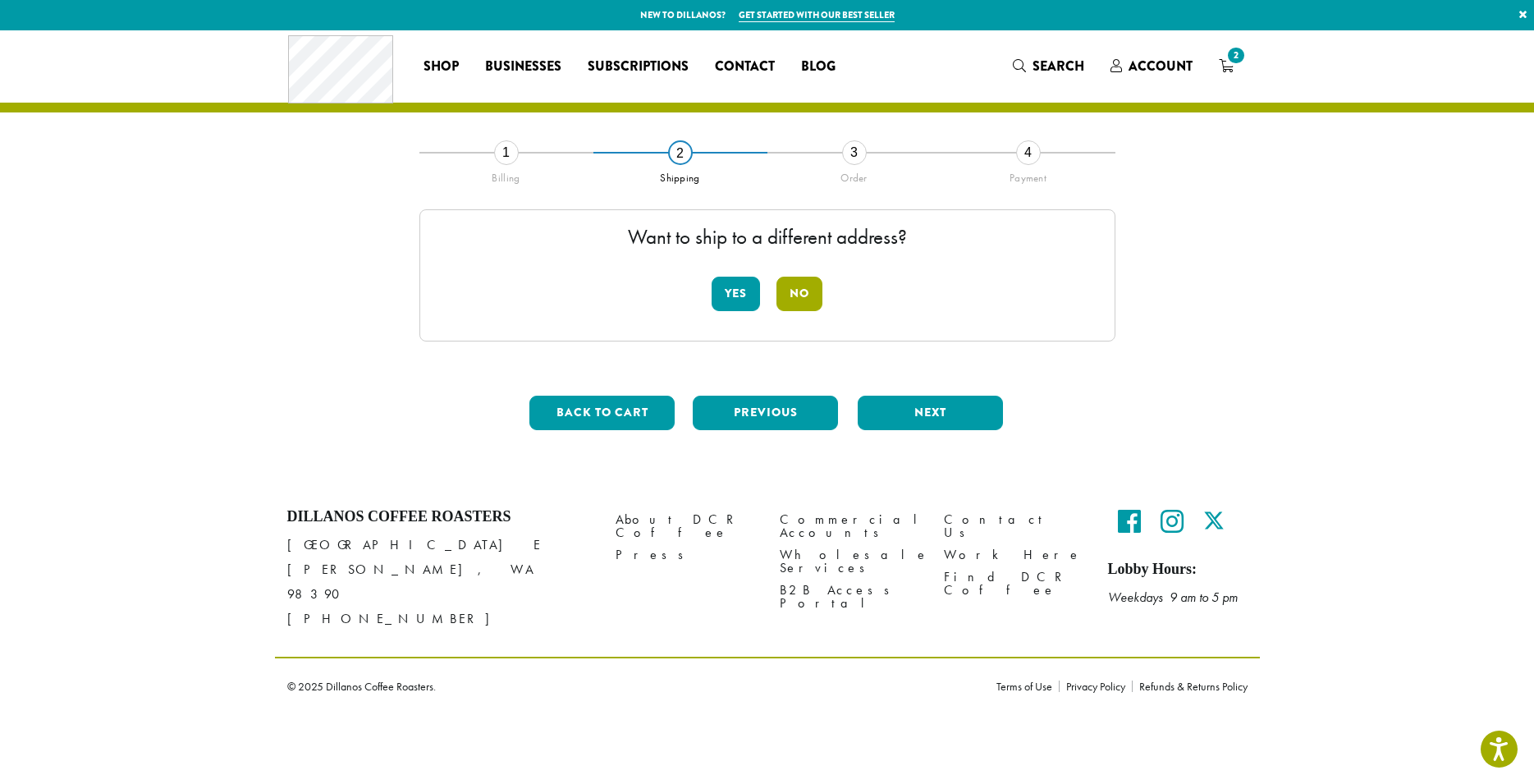
click at [799, 292] on button "No" at bounding box center [799, 293] width 46 height 34
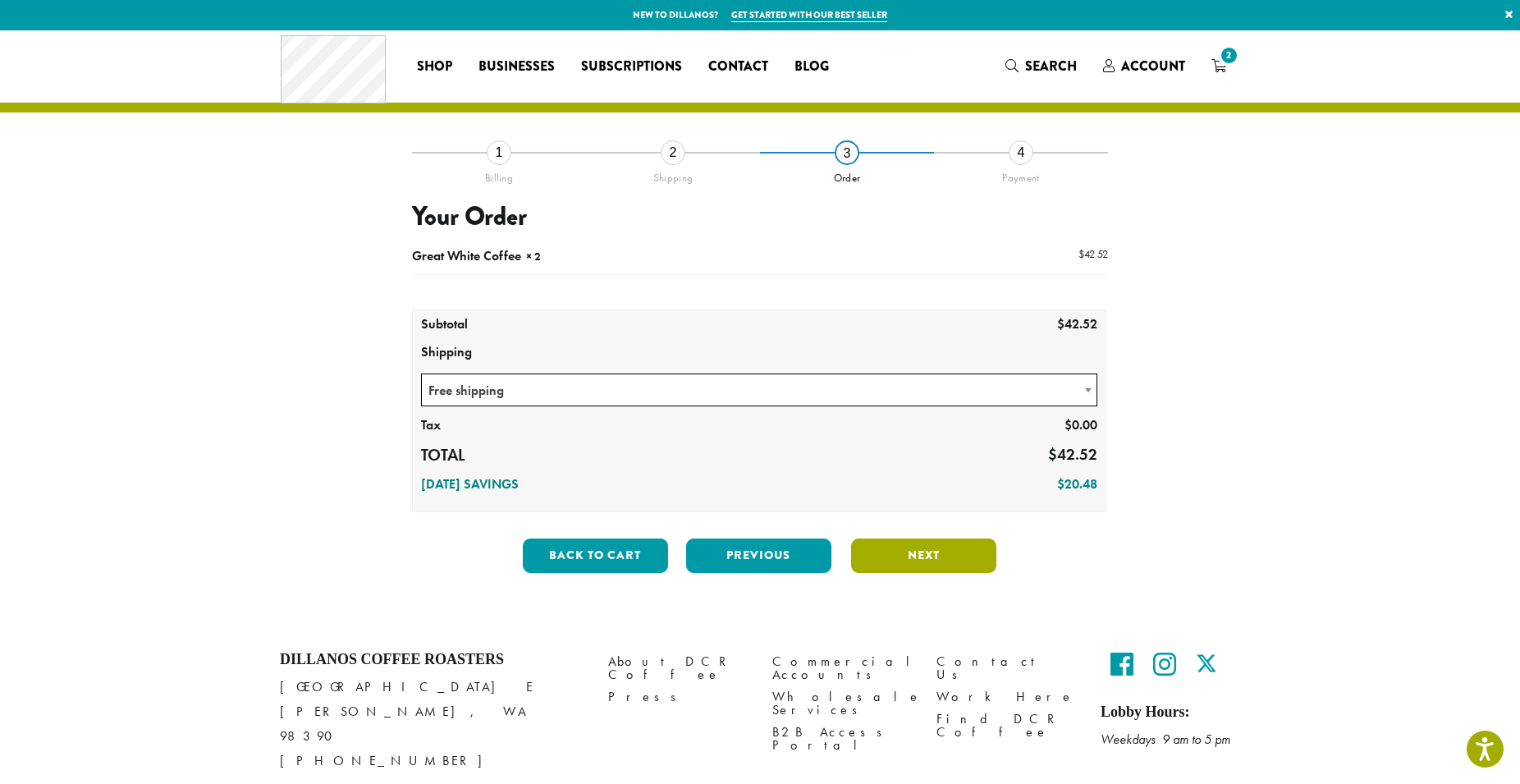
click at [902, 552] on button "Next" at bounding box center [924, 555] width 145 height 34
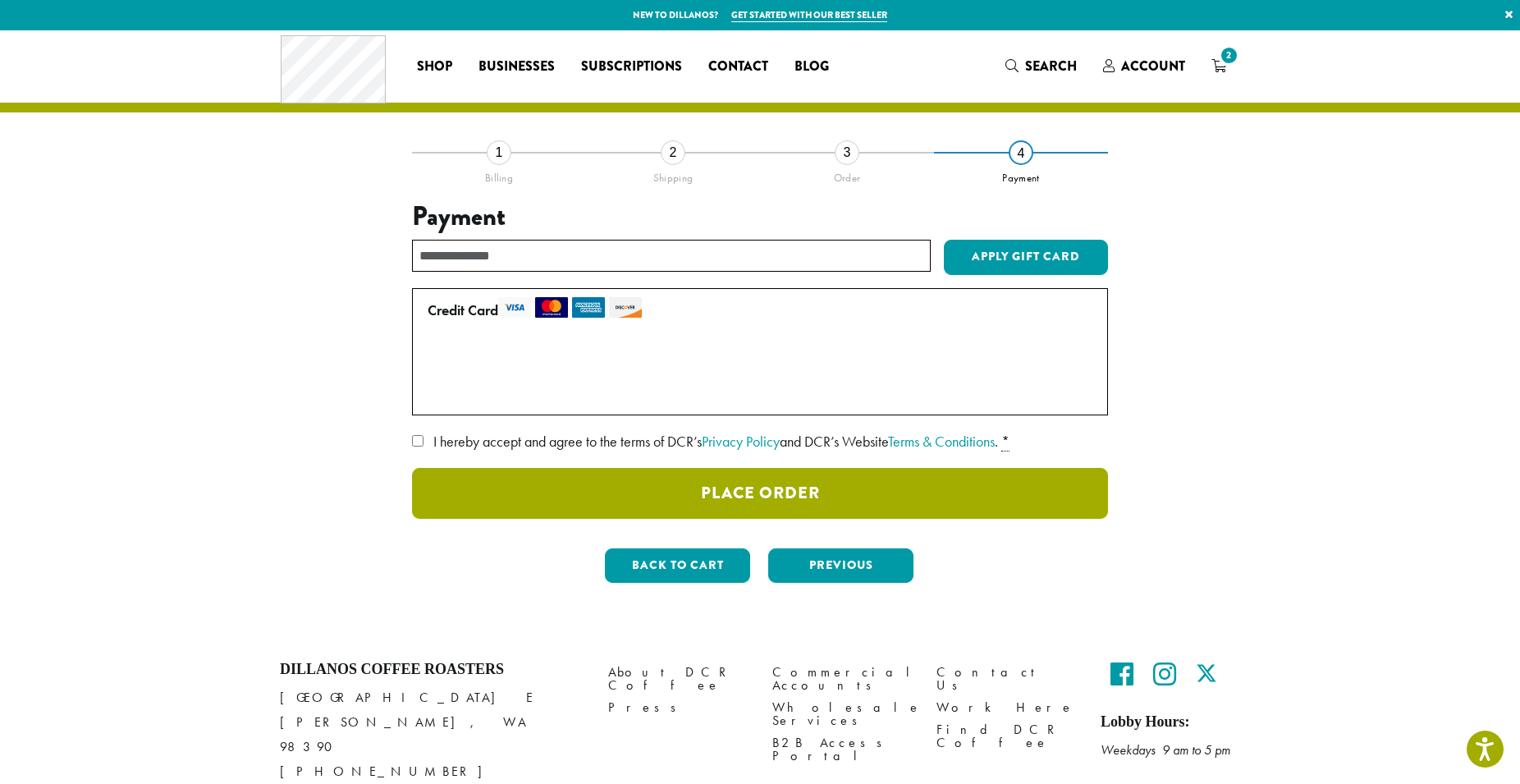
click at [764, 493] on button "Place Order" at bounding box center [760, 492] width 696 height 51
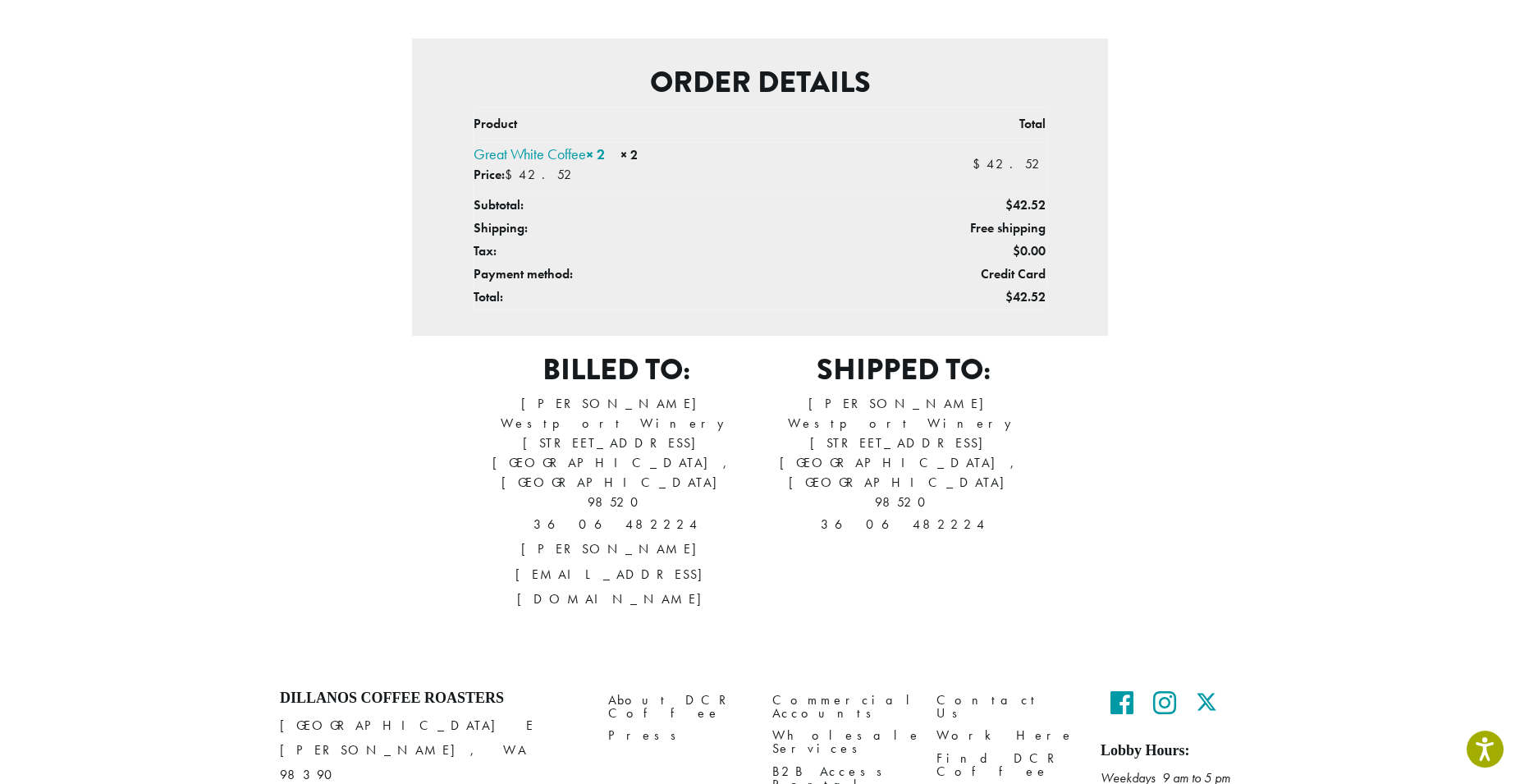
scroll to position [380, 0]
